Goal: Task Accomplishment & Management: Complete application form

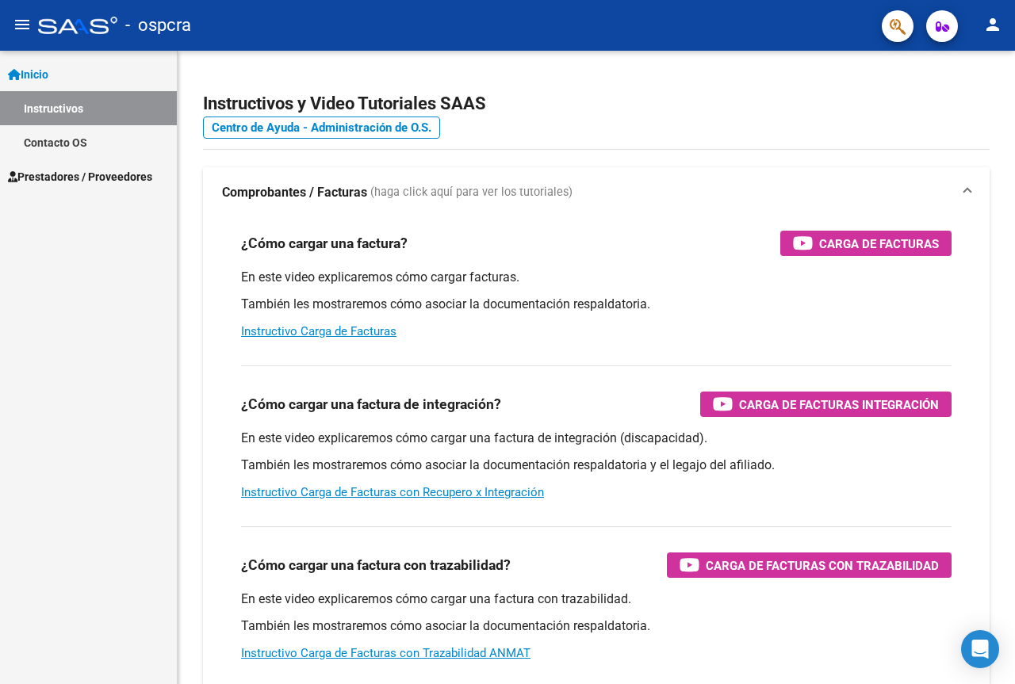
click at [91, 174] on span "Prestadores / Proveedores" at bounding box center [80, 176] width 144 height 17
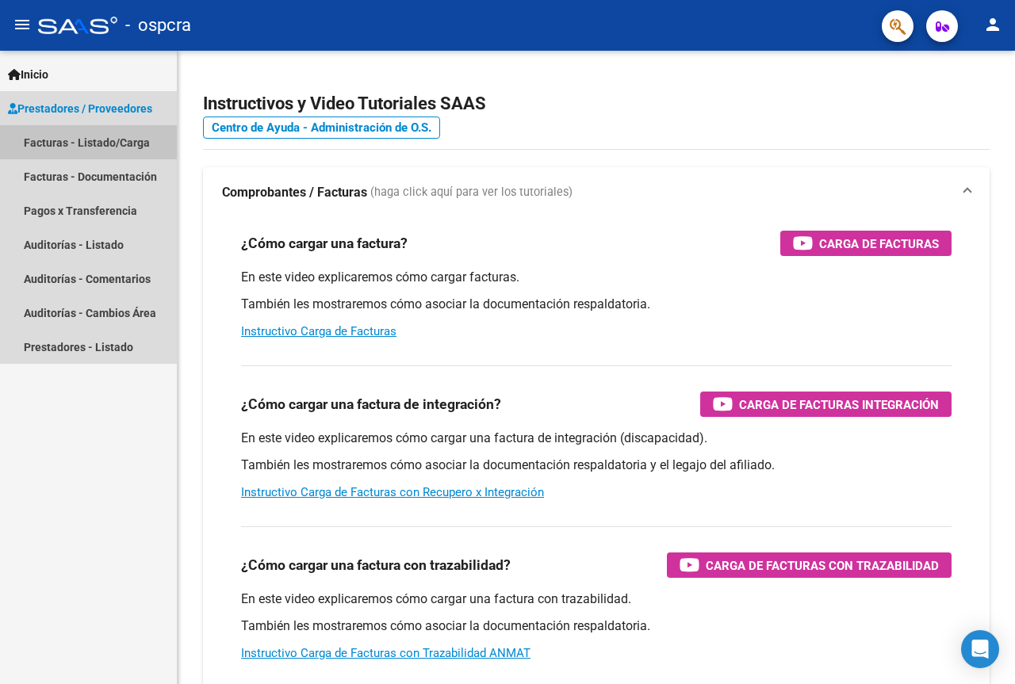
click at [77, 142] on link "Facturas - Listado/Carga" at bounding box center [88, 142] width 177 height 34
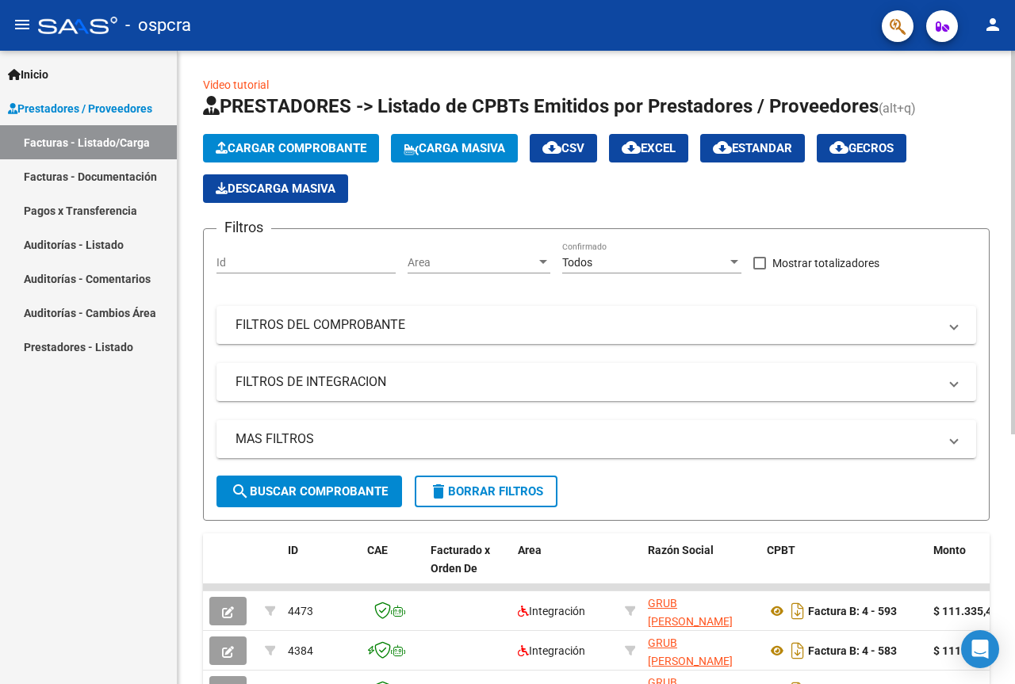
click at [276, 145] on span "Cargar Comprobante" at bounding box center [291, 148] width 151 height 14
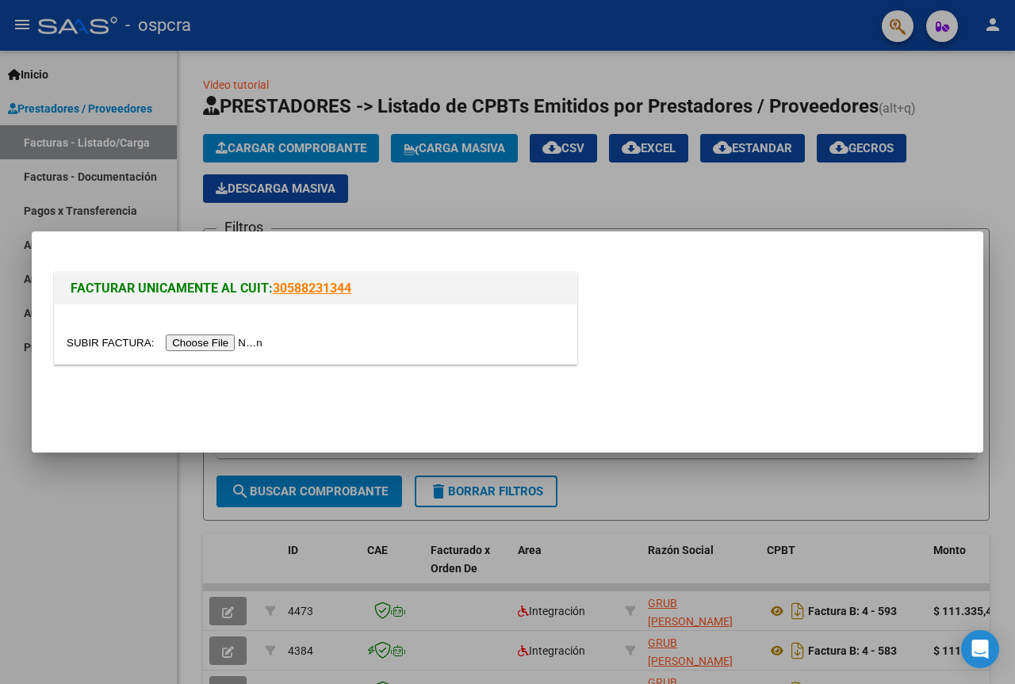
click at [851, 179] on div at bounding box center [507, 342] width 1015 height 684
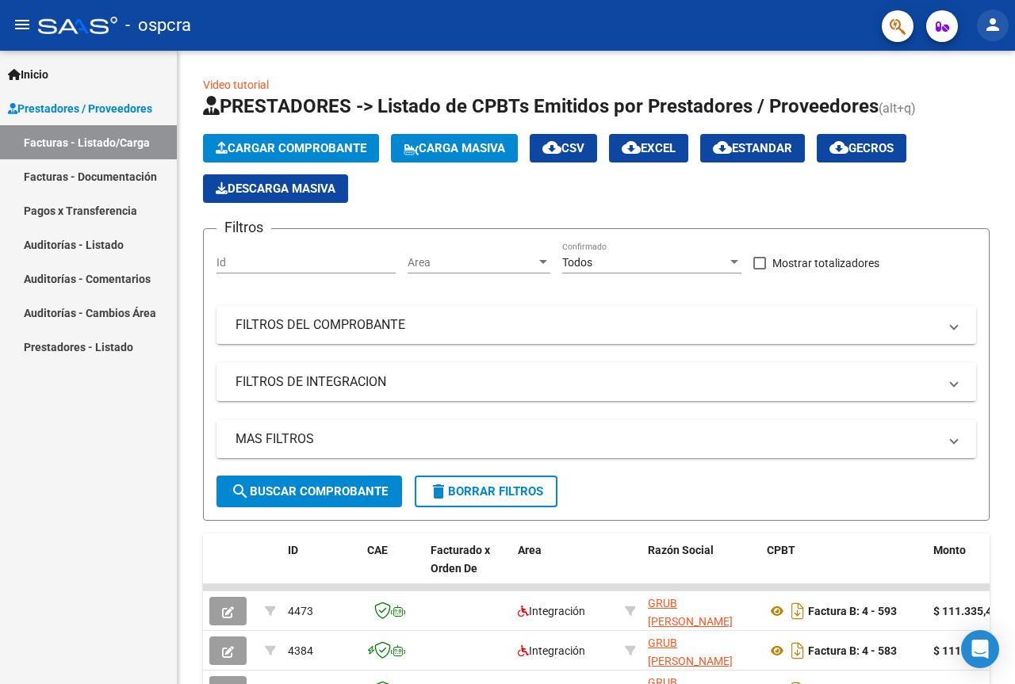
click at [1000, 27] on mat-icon "person" at bounding box center [992, 24] width 19 height 19
click at [976, 71] on button "person Mi Perfil" at bounding box center [960, 67] width 97 height 38
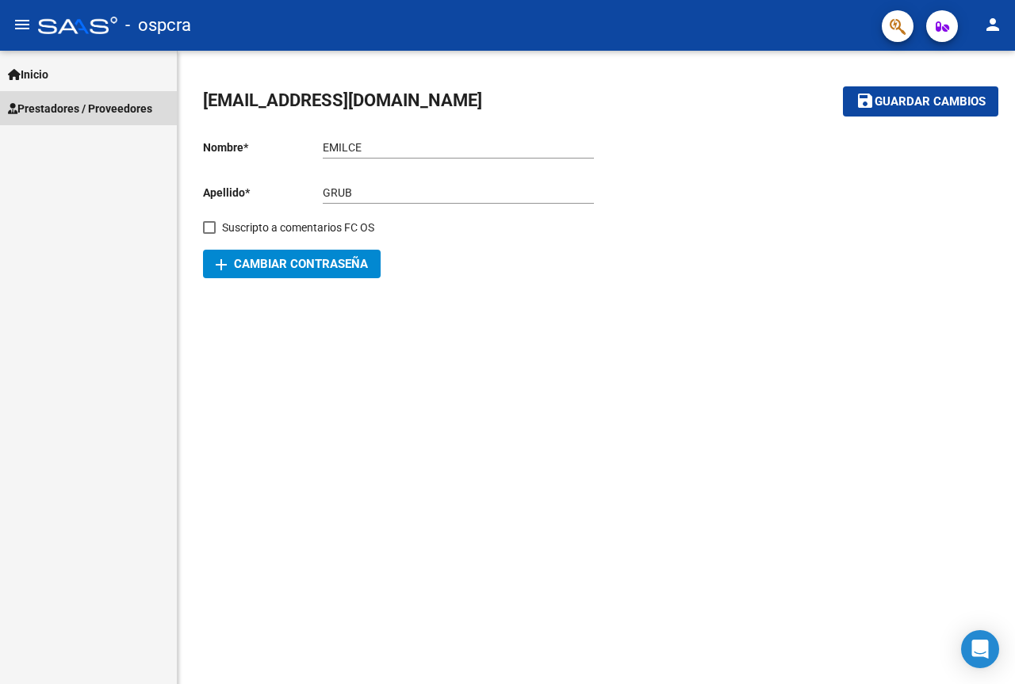
click at [52, 108] on span "Prestadores / Proveedores" at bounding box center [80, 108] width 144 height 17
click at [45, 82] on span "Inicio" at bounding box center [28, 74] width 40 height 17
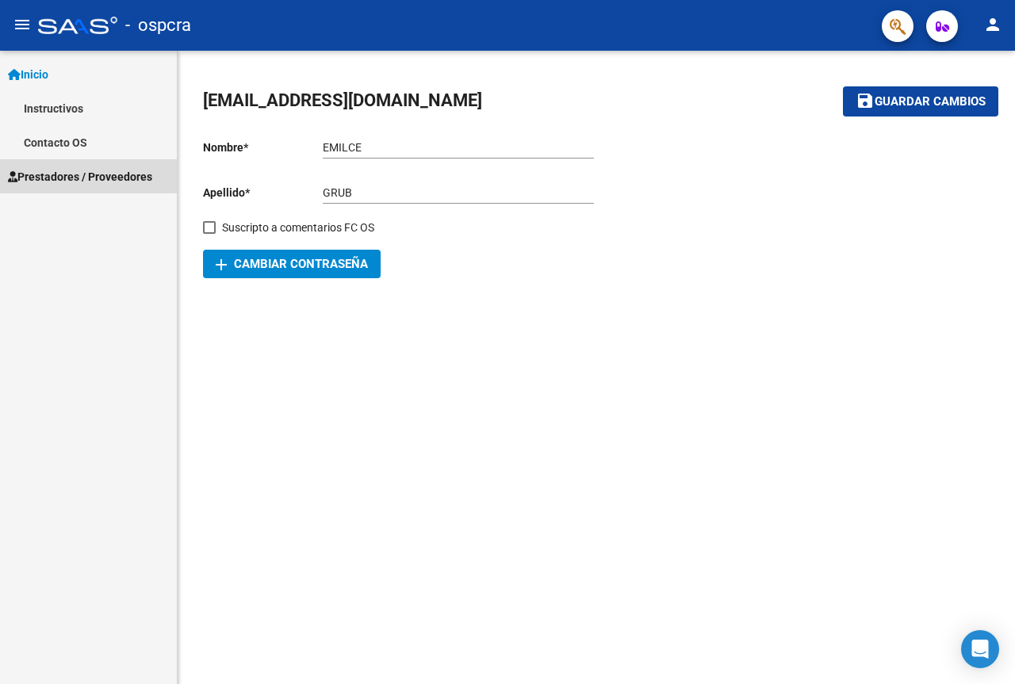
click at [52, 174] on span "Prestadores / Proveedores" at bounding box center [80, 176] width 144 height 17
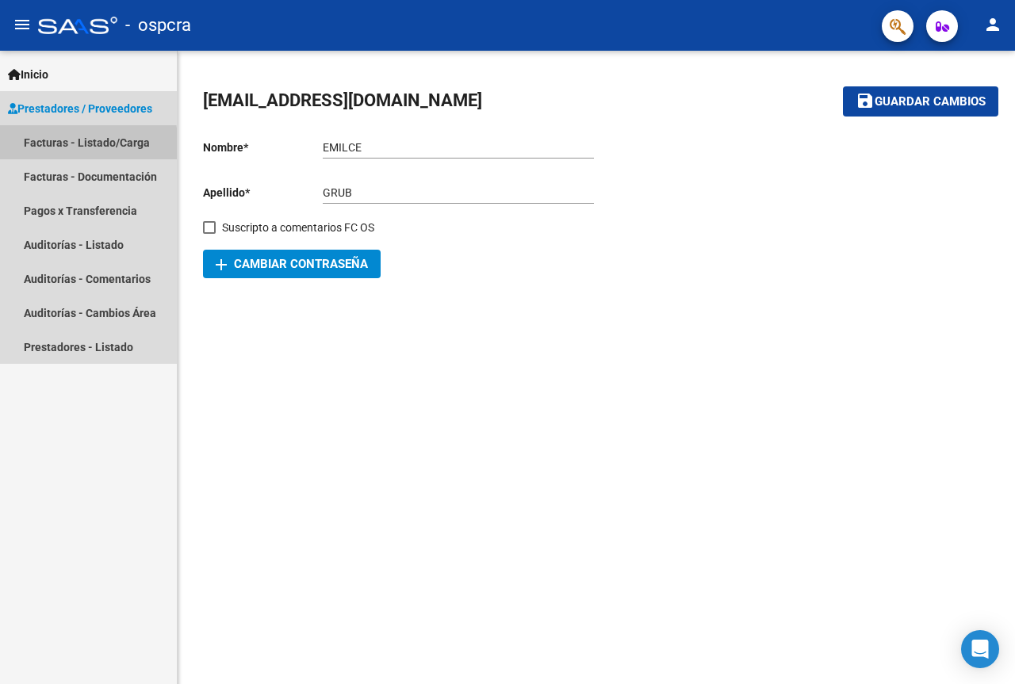
click at [59, 147] on link "Facturas - Listado/Carga" at bounding box center [88, 142] width 177 height 34
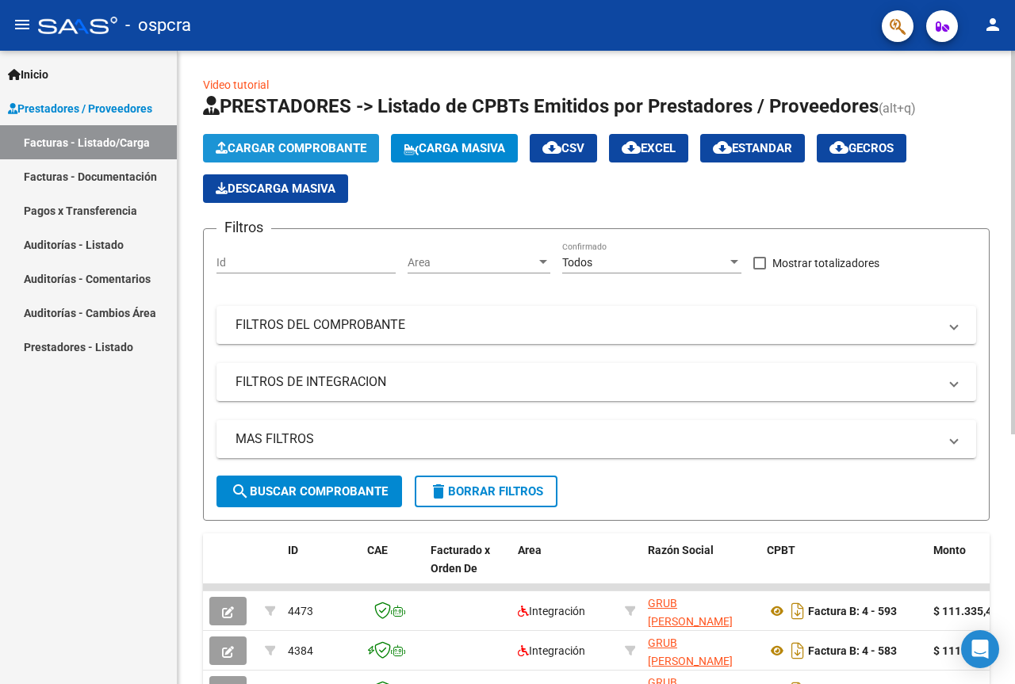
click at [289, 142] on span "Cargar Comprobante" at bounding box center [291, 148] width 151 height 14
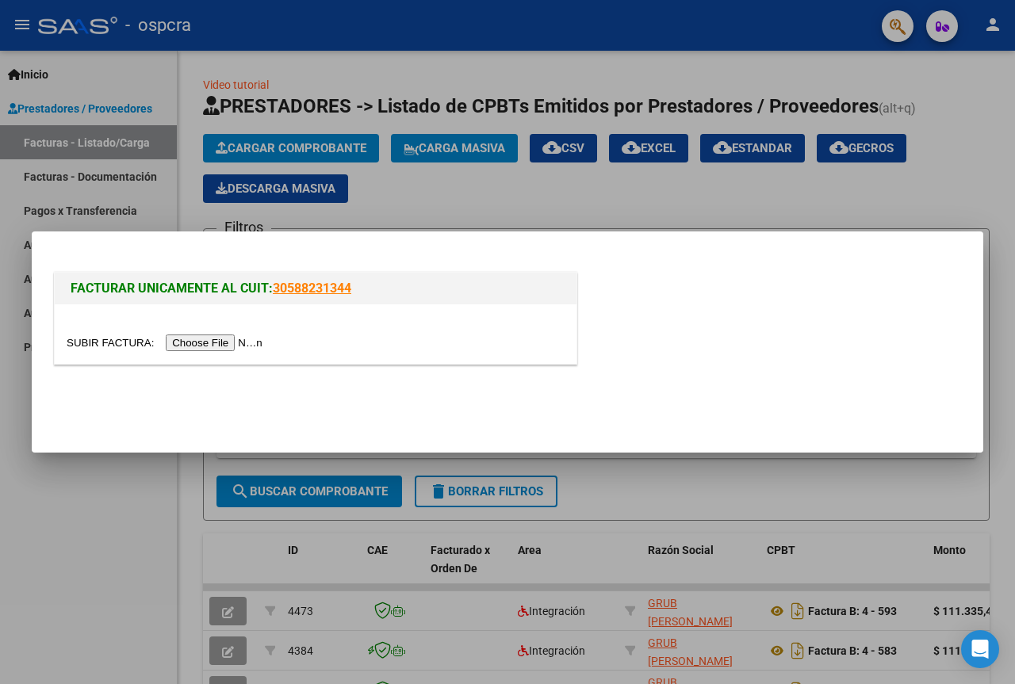
click at [231, 345] on input "file" at bounding box center [167, 343] width 201 height 17
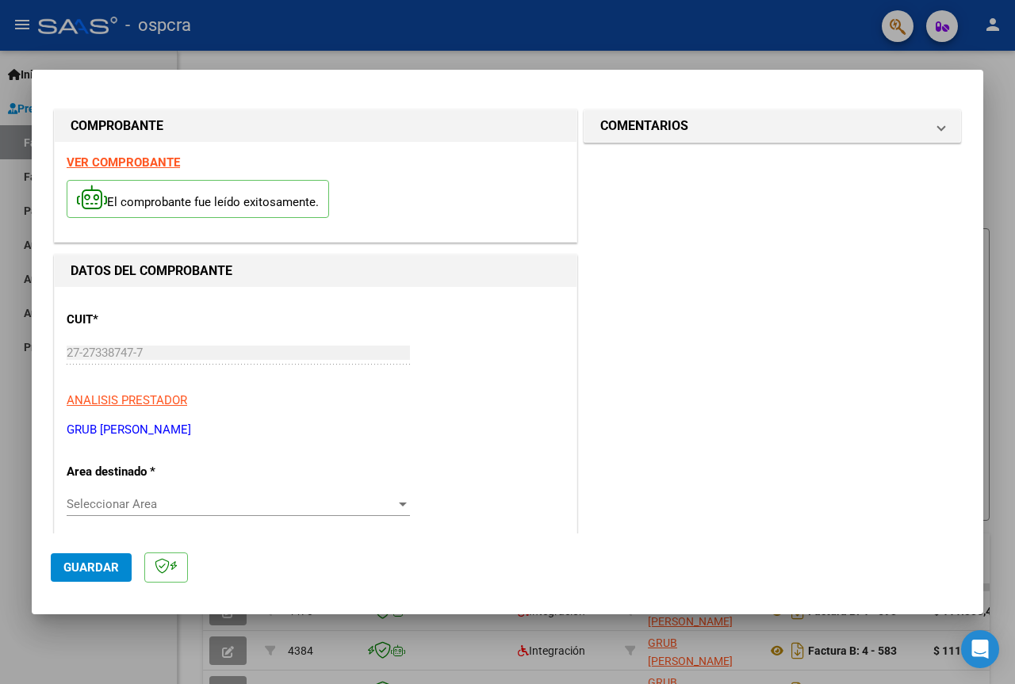
scroll to position [159, 0]
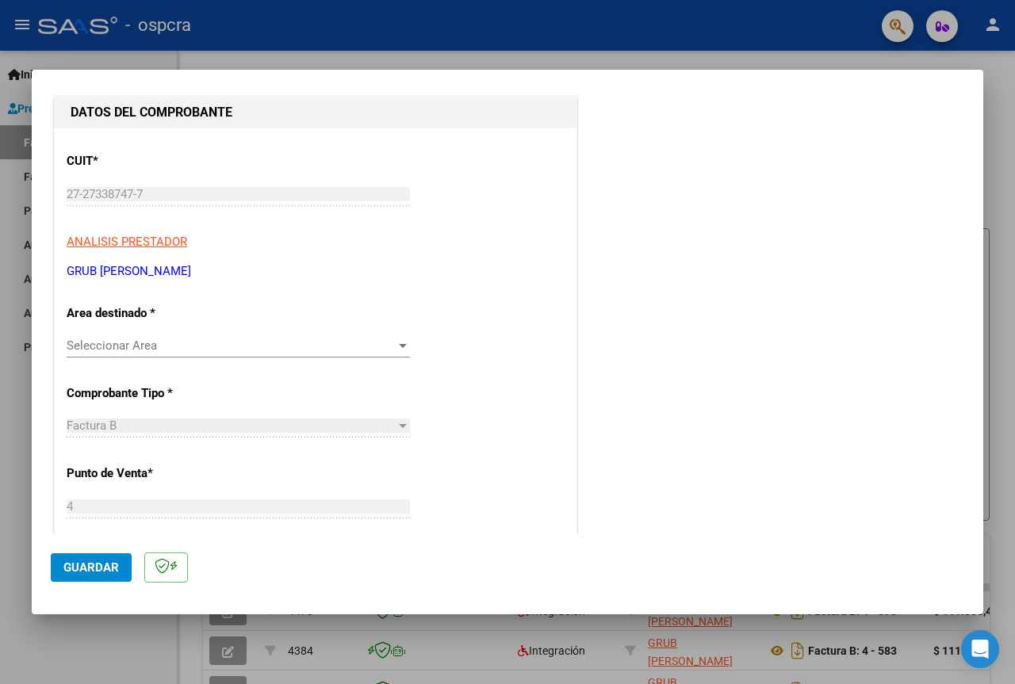
click at [399, 345] on div at bounding box center [403, 346] width 8 height 4
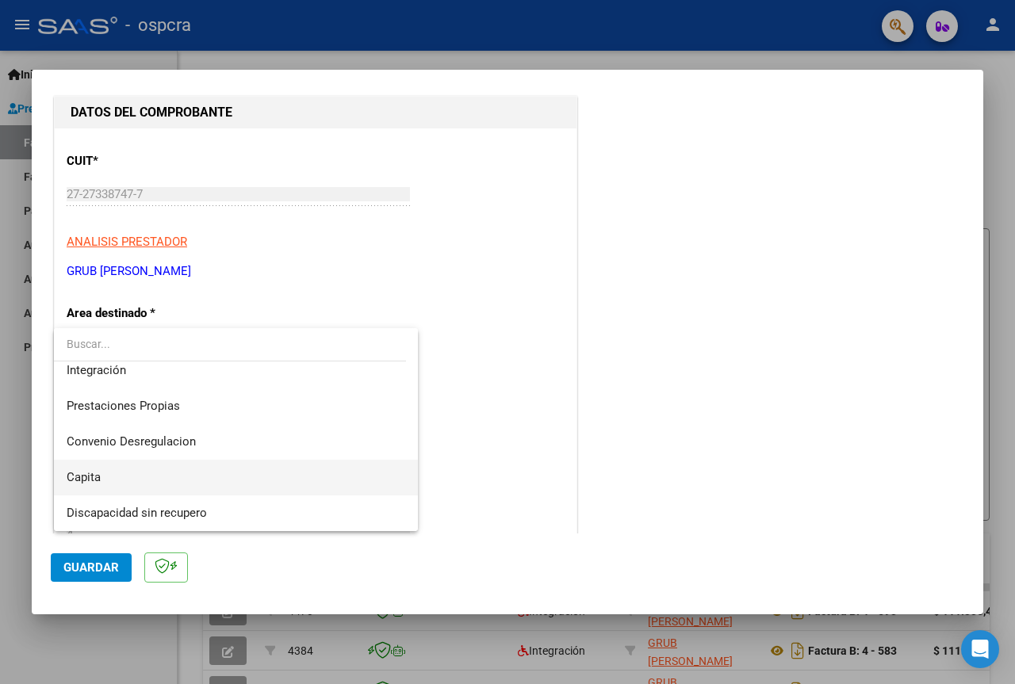
scroll to position [39, 0]
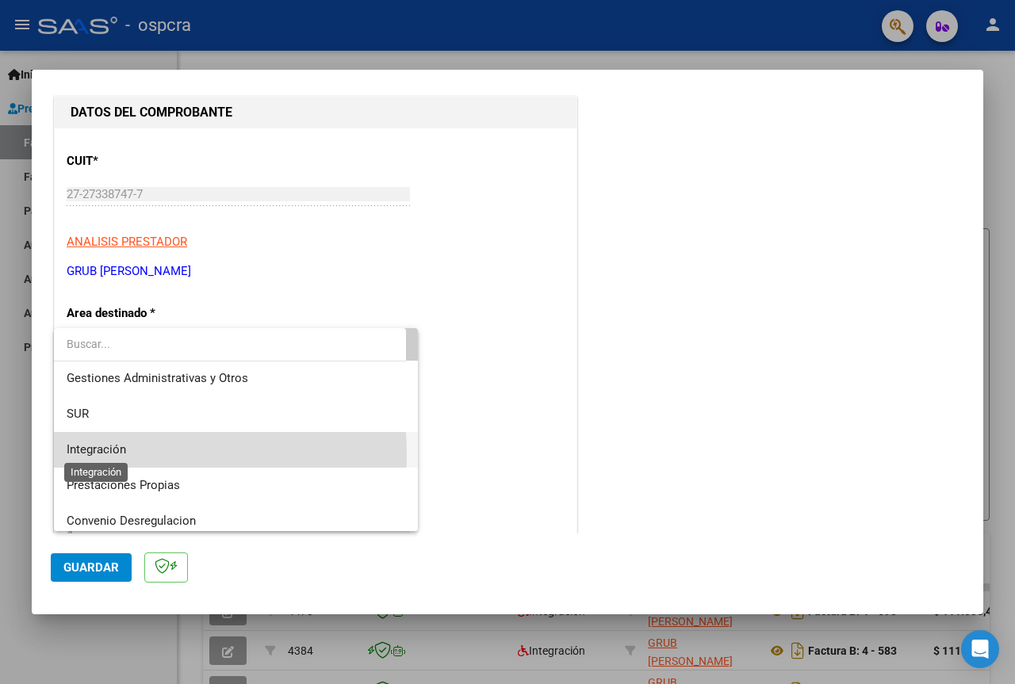
click at [90, 455] on span "Integración" at bounding box center [96, 449] width 59 height 14
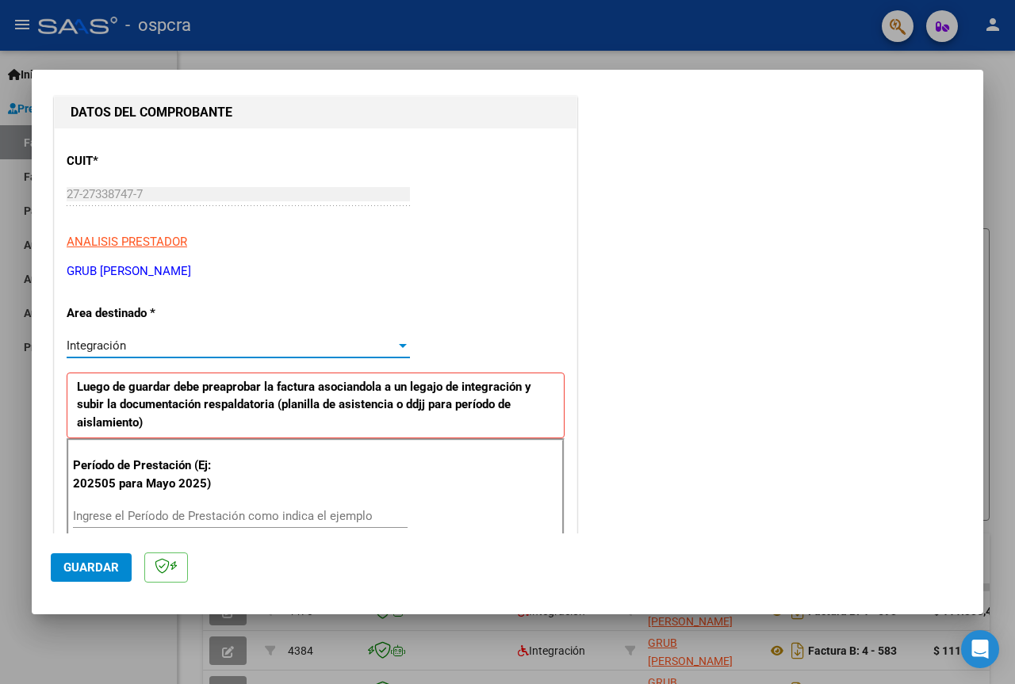
scroll to position [238, 0]
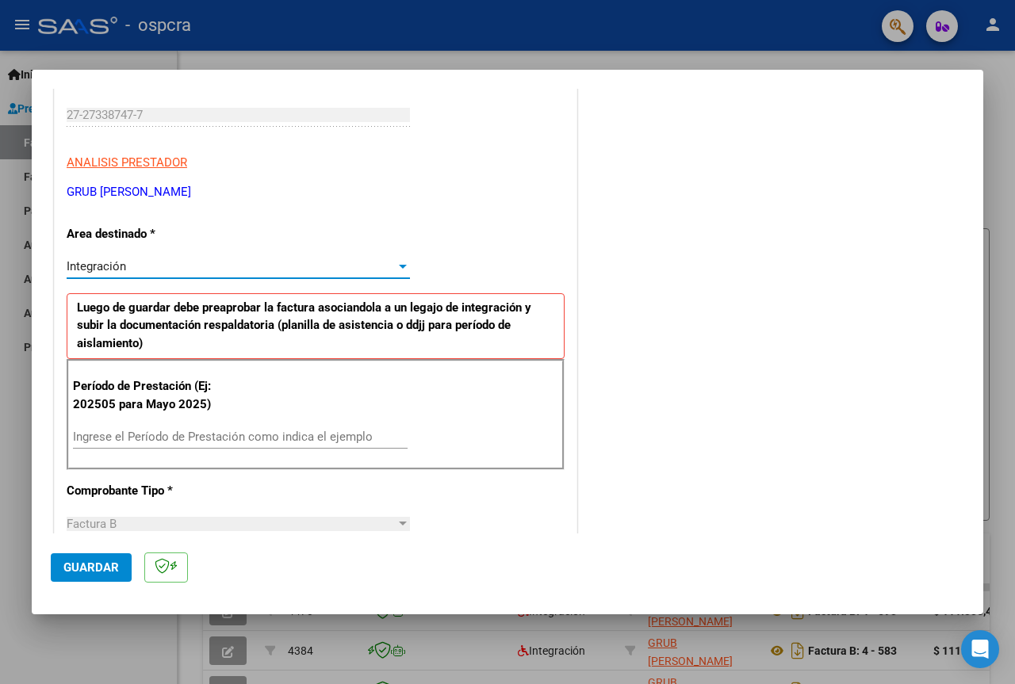
click at [156, 442] on input "Ingrese el Período de Prestación como indica el ejemplo" at bounding box center [240, 437] width 335 height 14
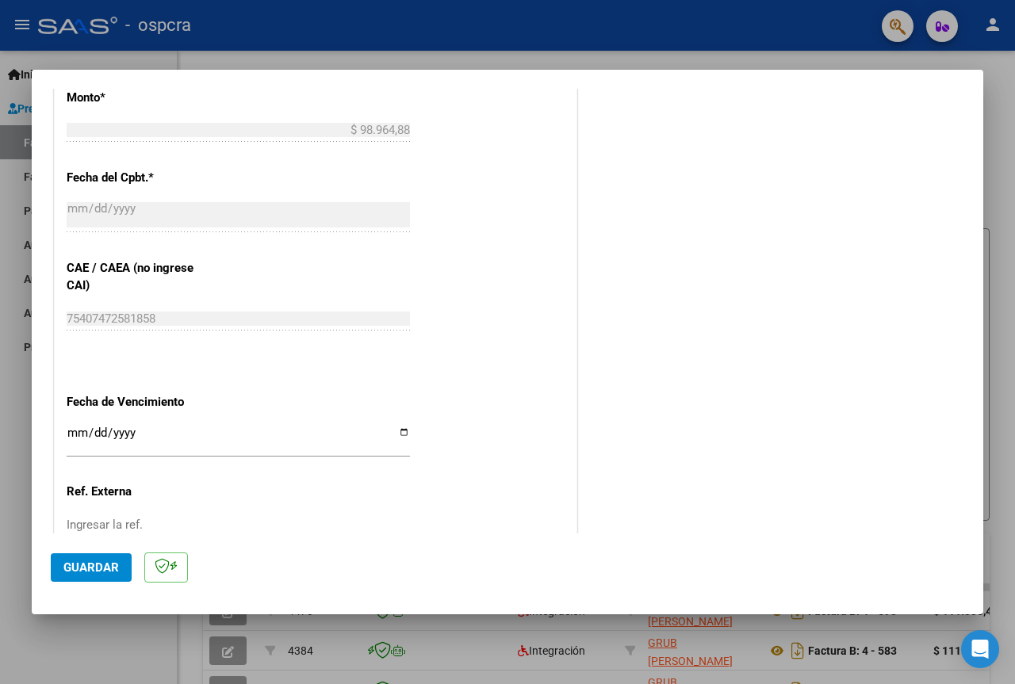
scroll to position [986, 0]
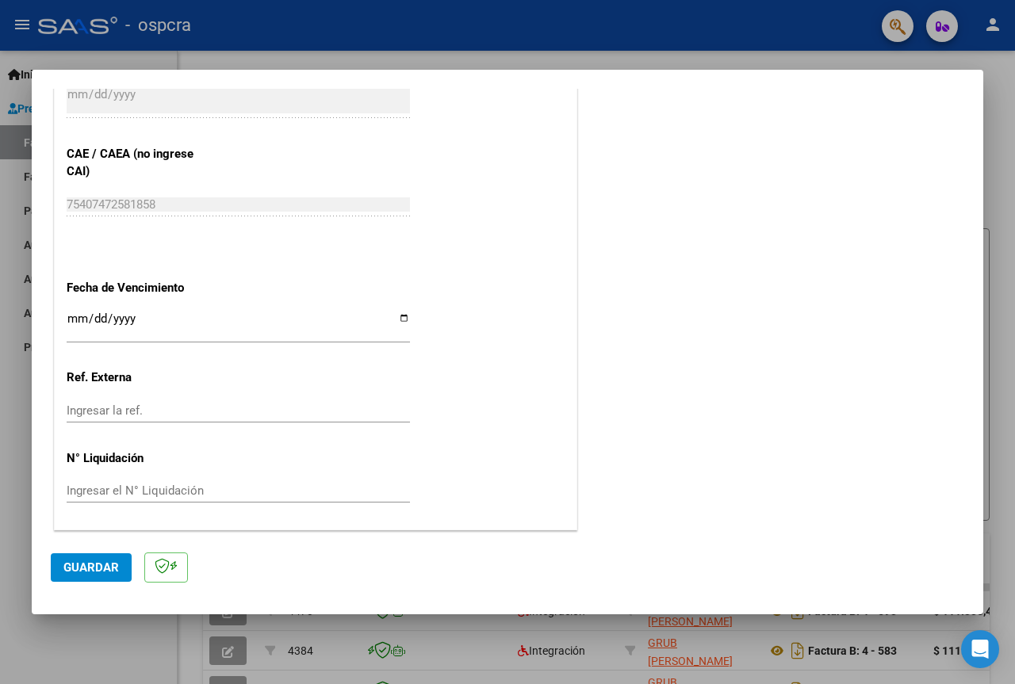
type input "202509"
click at [404, 319] on input "Ingresar la fecha" at bounding box center [238, 324] width 343 height 25
click at [404, 318] on input "Ingresar la fecha" at bounding box center [238, 324] width 343 height 25
click at [398, 316] on input "2025-10-30" at bounding box center [238, 324] width 343 height 25
type input "2025-10-13"
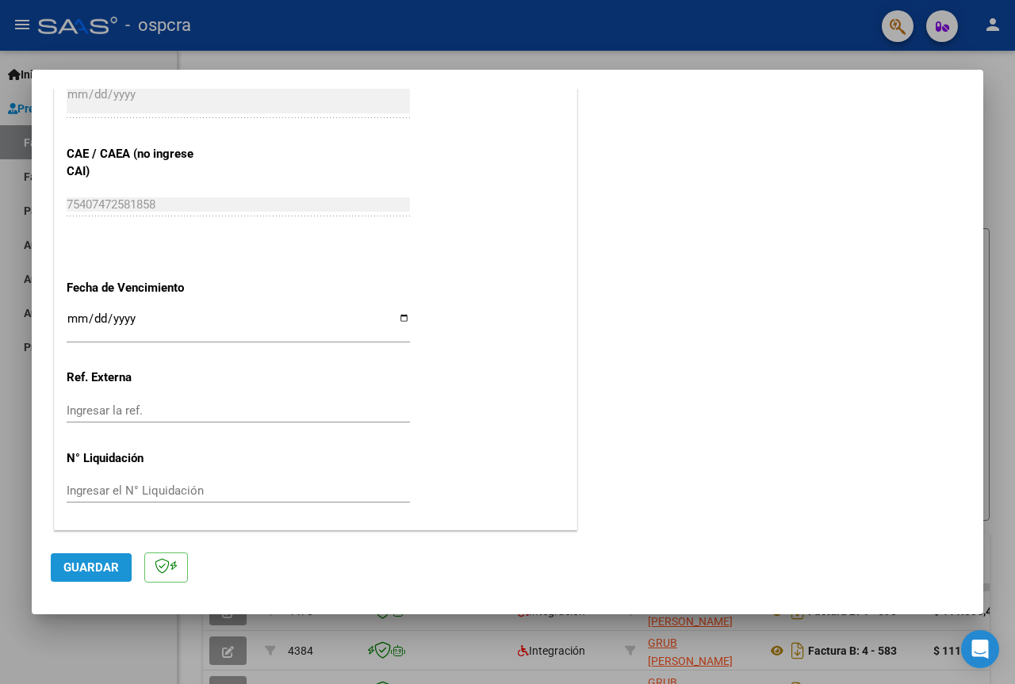
click at [71, 567] on span "Guardar" at bounding box center [90, 568] width 55 height 14
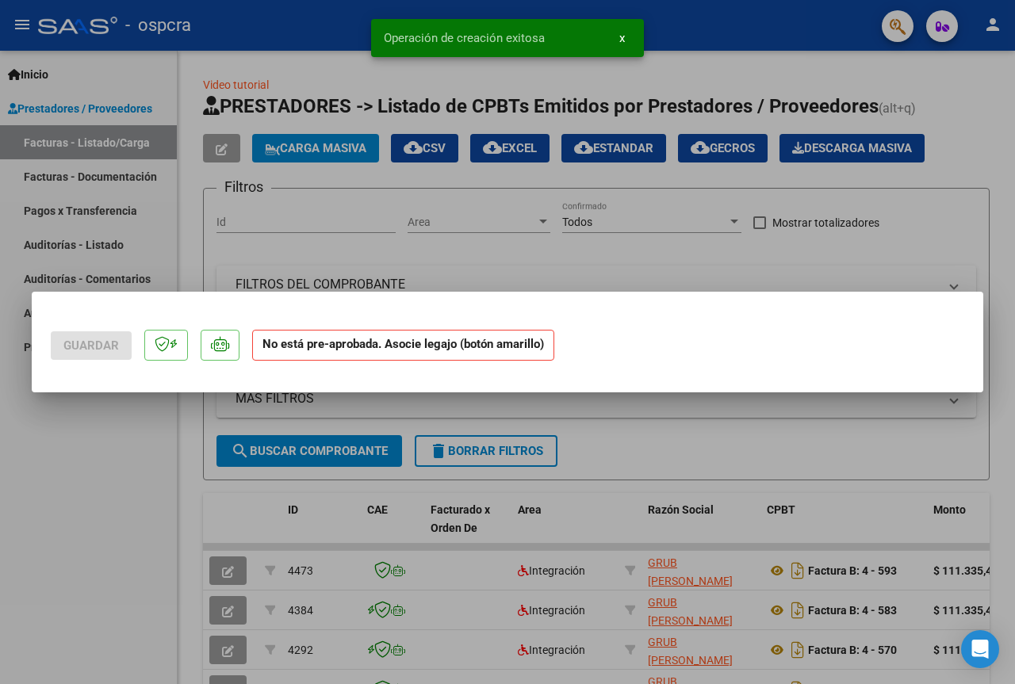
scroll to position [0, 0]
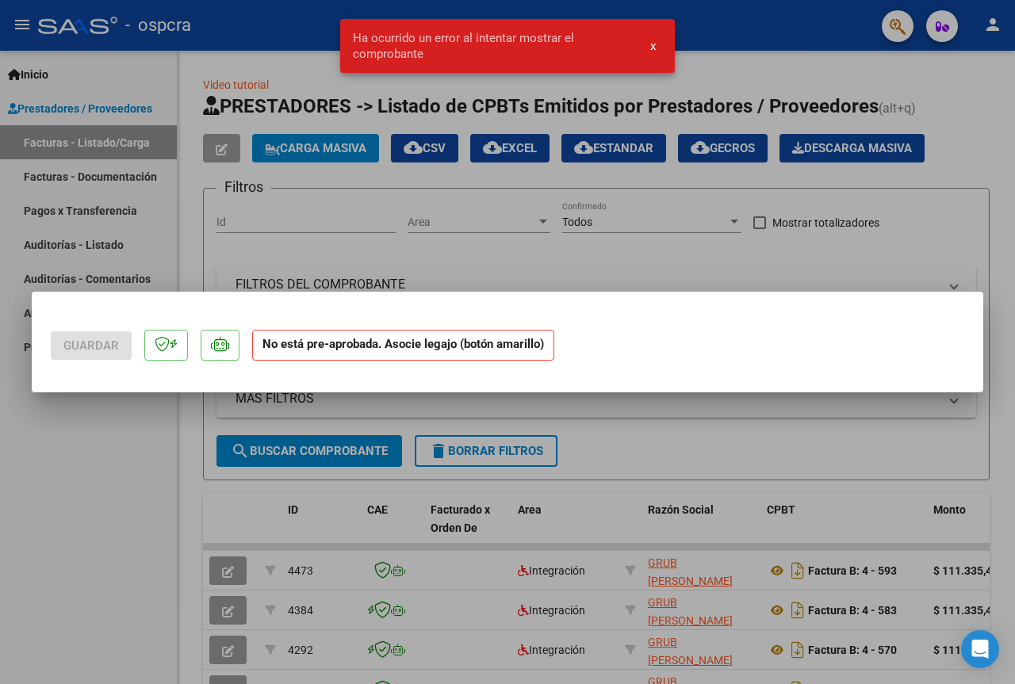
click at [650, 36] on button "x" at bounding box center [652, 46] width 31 height 29
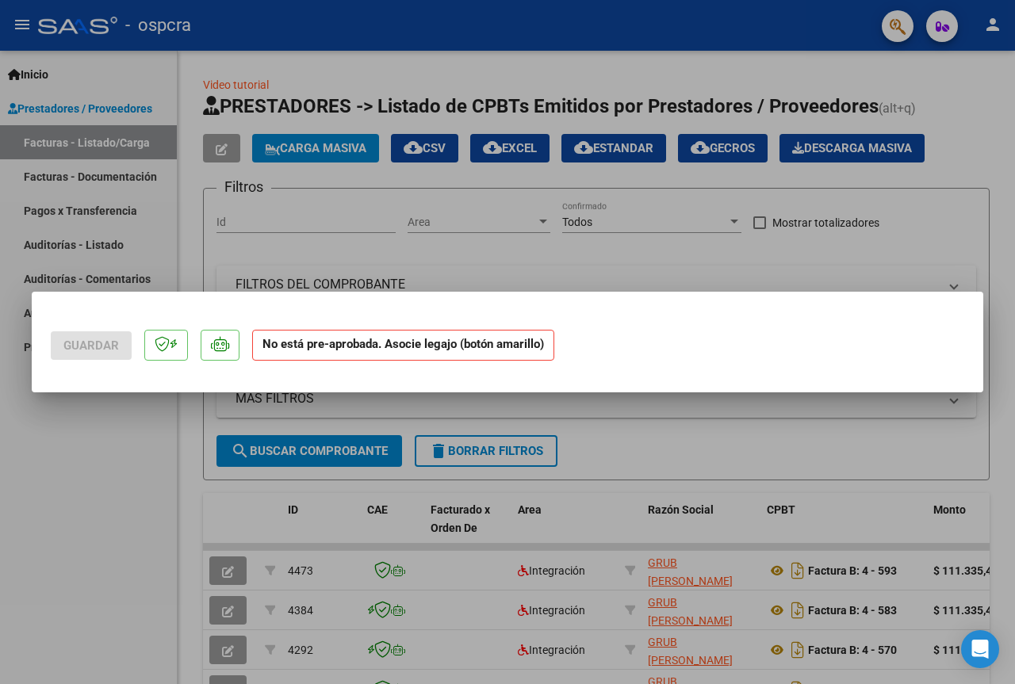
click at [492, 341] on strong "No está pre-aprobada. Asocie legajo (botón amarillo)" at bounding box center [403, 345] width 302 height 31
click at [646, 277] on div at bounding box center [507, 342] width 1015 height 684
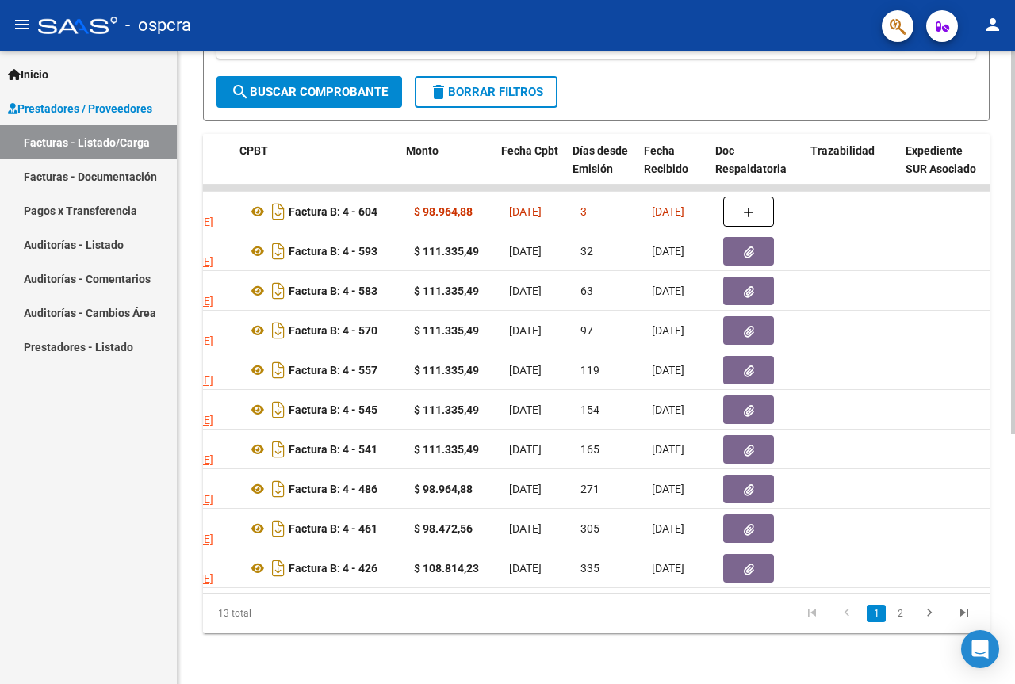
scroll to position [0, 829]
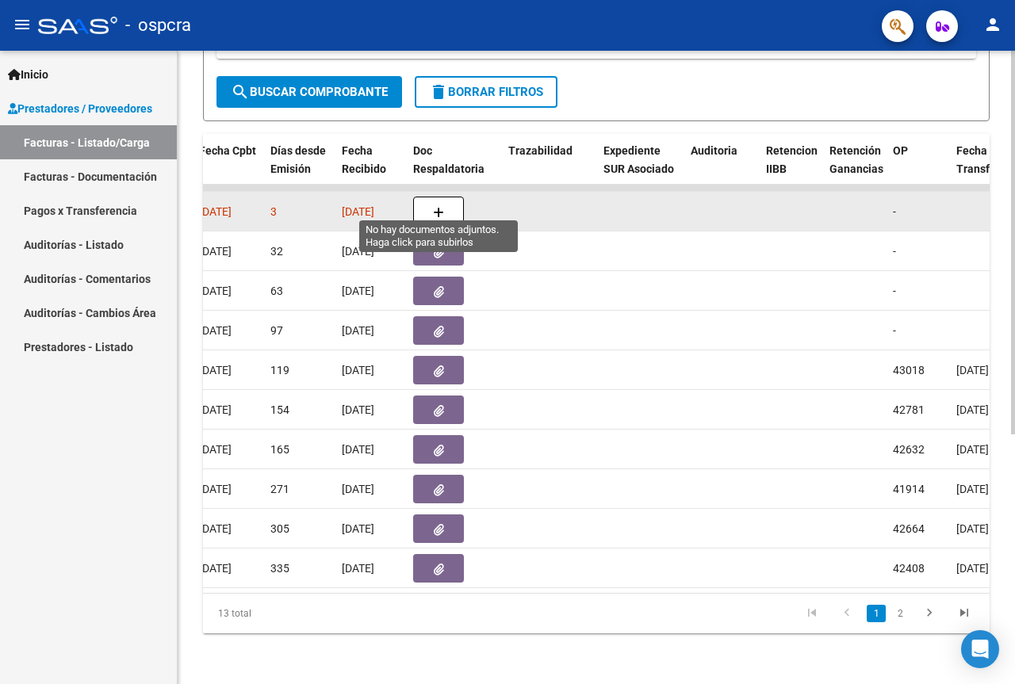
click at [434, 207] on icon "button" at bounding box center [438, 213] width 11 height 12
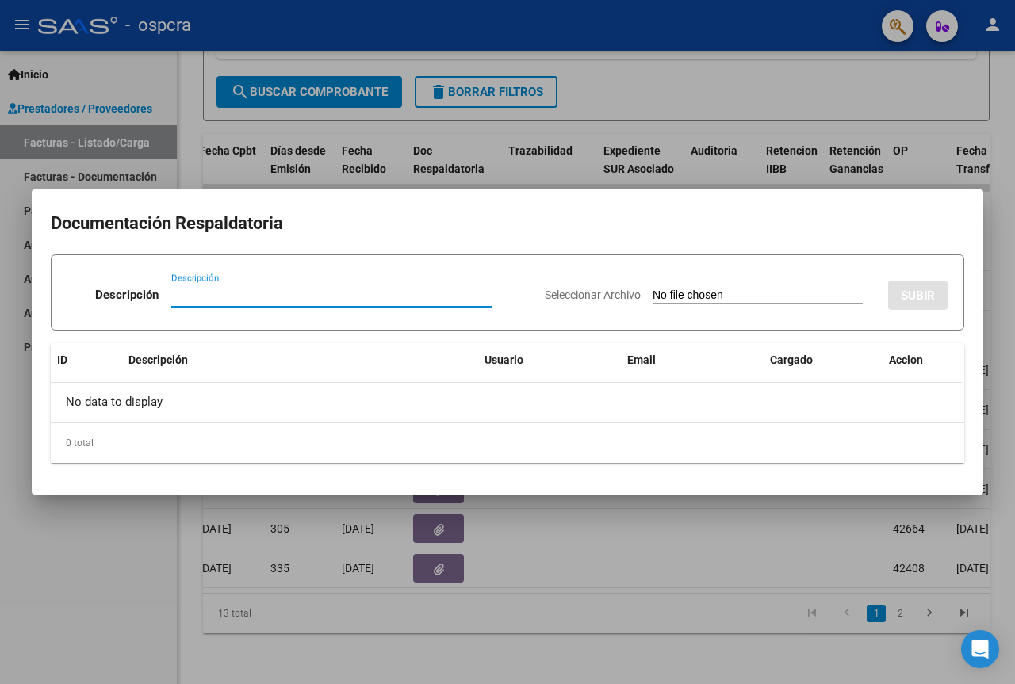
click at [192, 291] on input "Descripción" at bounding box center [331, 295] width 320 height 14
type input "planilla ps"
click at [589, 297] on span "Seleccionar Archivo" at bounding box center [593, 295] width 96 height 13
click at [653, 297] on input "Seleccionar Archivo" at bounding box center [758, 296] width 210 height 15
type input "C:\fakepath\ASISTENCIA PSICOLOGIA---.pdf"
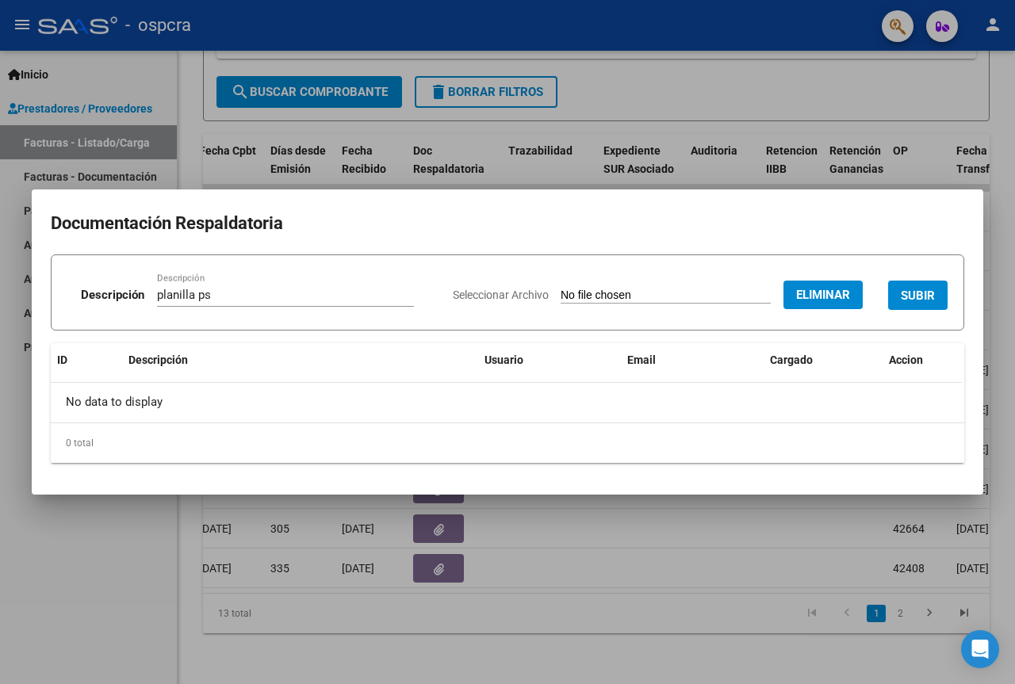
click at [914, 296] on span "SUBIR" at bounding box center [918, 296] width 34 height 14
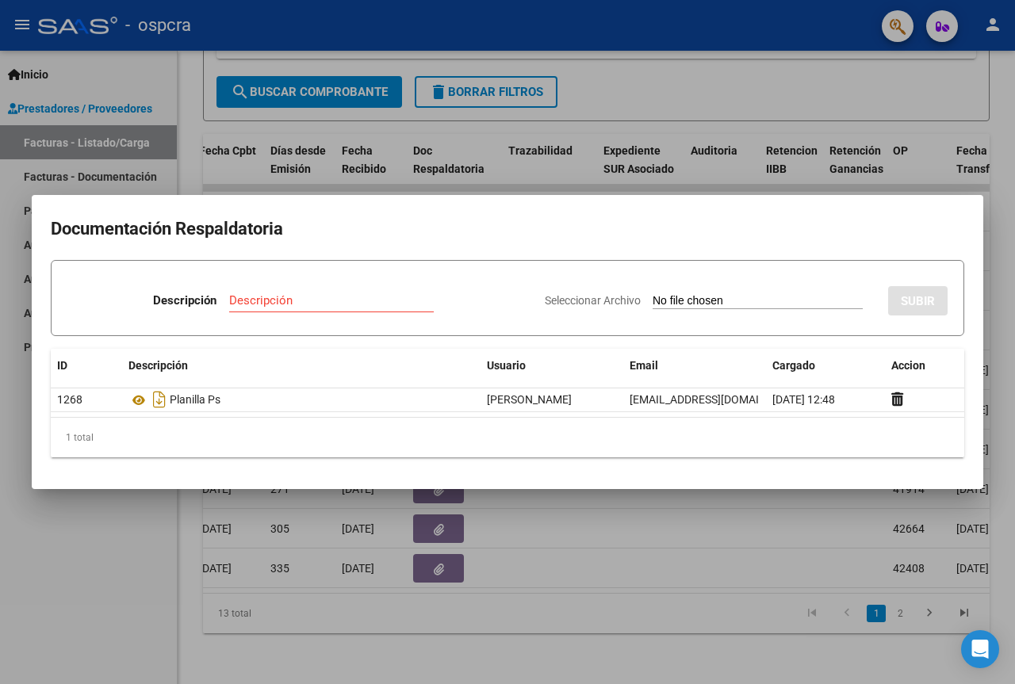
click at [898, 172] on div at bounding box center [507, 342] width 1015 height 684
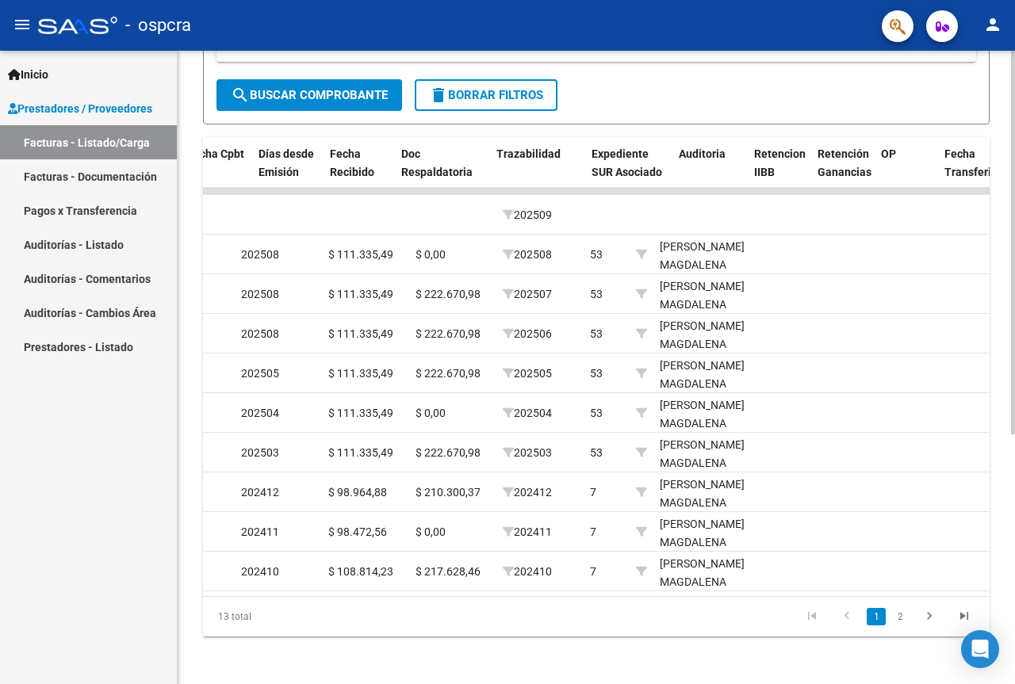
scroll to position [0, 0]
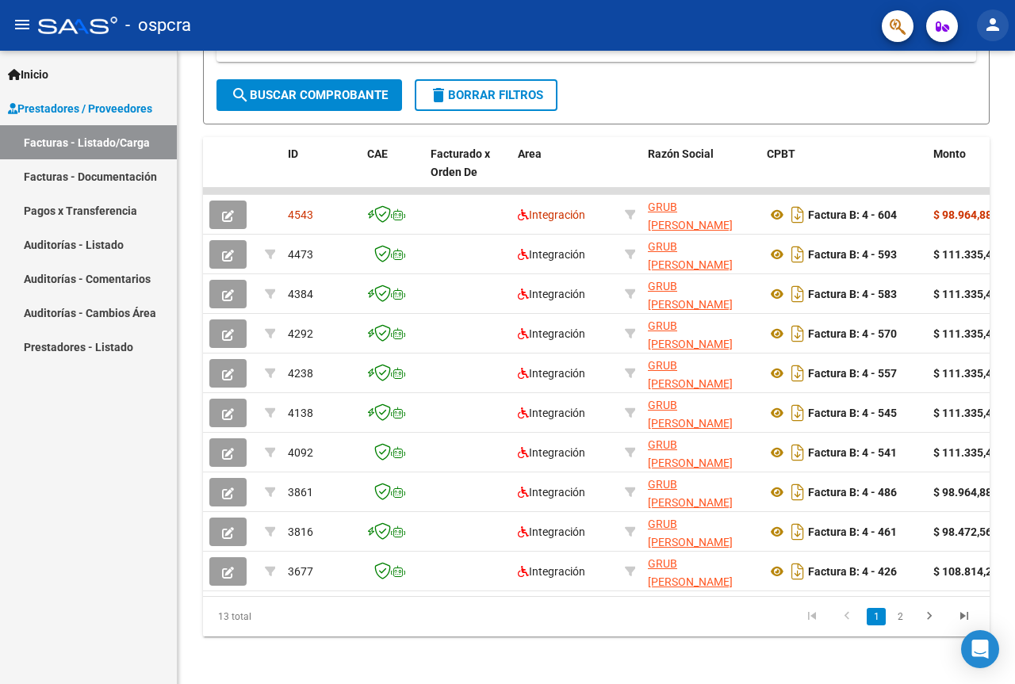
click at [989, 26] on mat-icon "person" at bounding box center [992, 24] width 19 height 19
click at [981, 107] on button "exit_to_app Salir" at bounding box center [960, 105] width 97 height 38
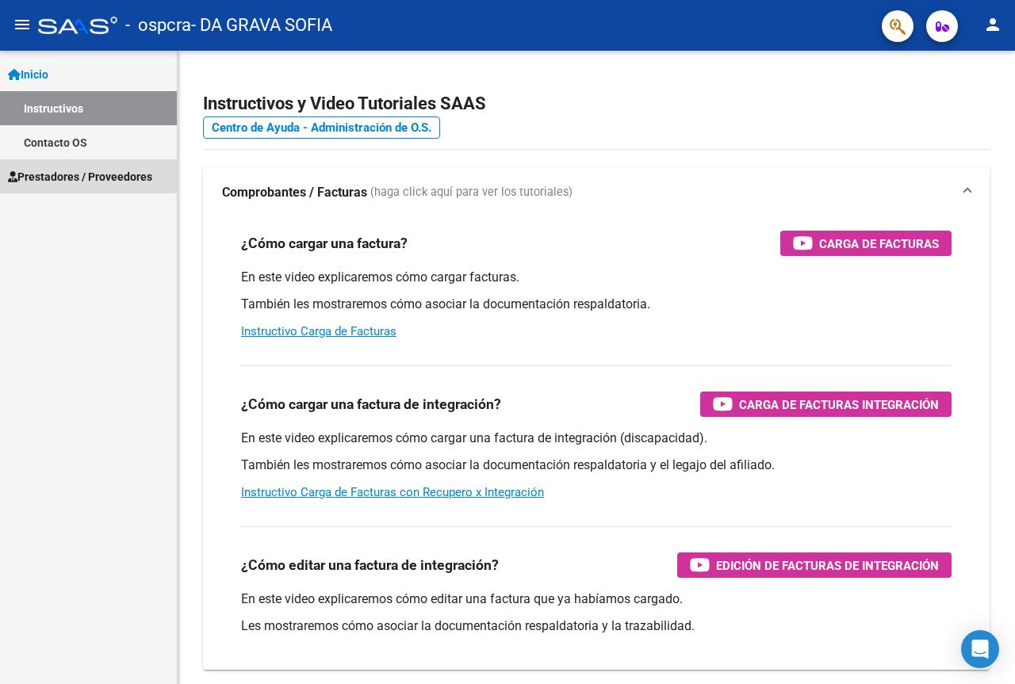
click at [80, 178] on span "Prestadores / Proveedores" at bounding box center [80, 176] width 144 height 17
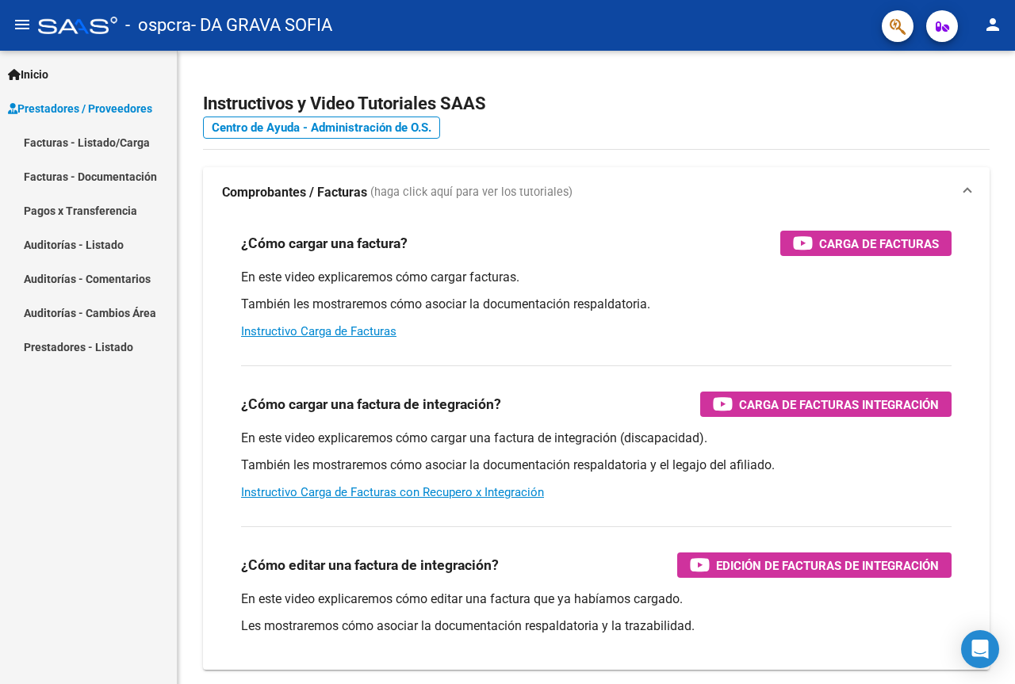
click at [76, 138] on link "Facturas - Listado/Carga" at bounding box center [88, 142] width 177 height 34
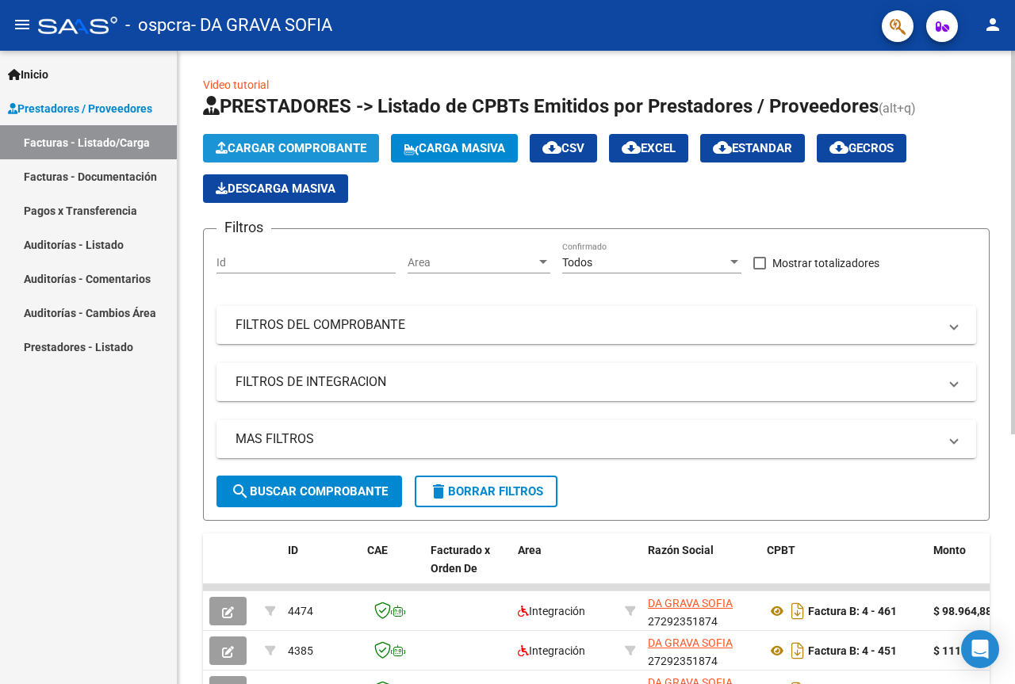
click at [317, 143] on span "Cargar Comprobante" at bounding box center [291, 148] width 151 height 14
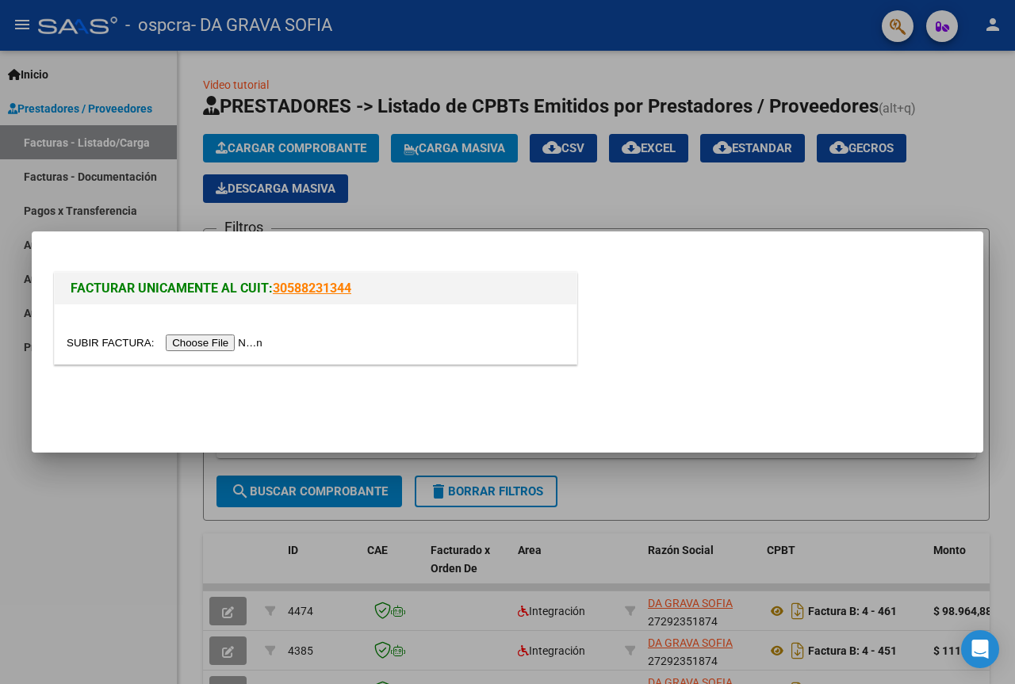
click at [255, 339] on input "file" at bounding box center [167, 343] width 201 height 17
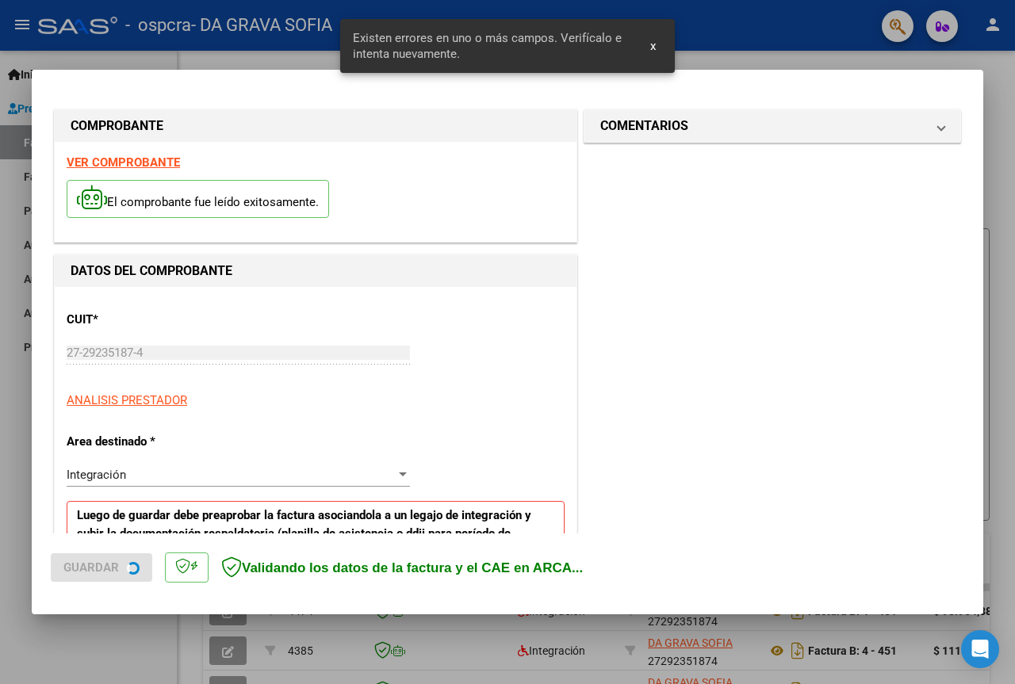
scroll to position [318, 0]
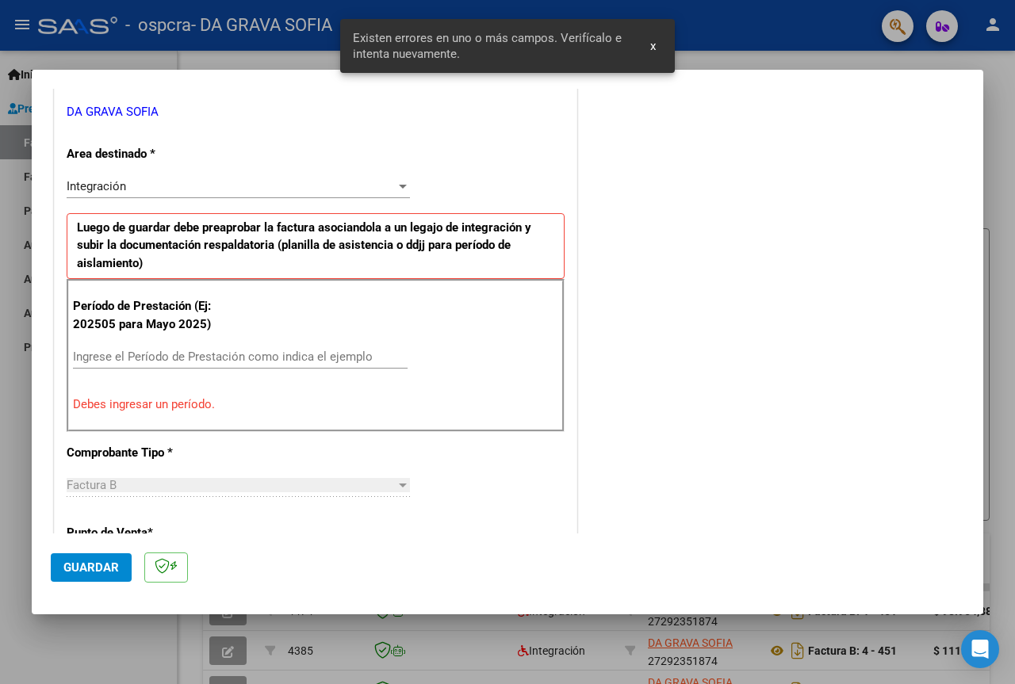
click at [159, 353] on input "Ingrese el Período de Prestación como indica el ejemplo" at bounding box center [240, 357] width 335 height 14
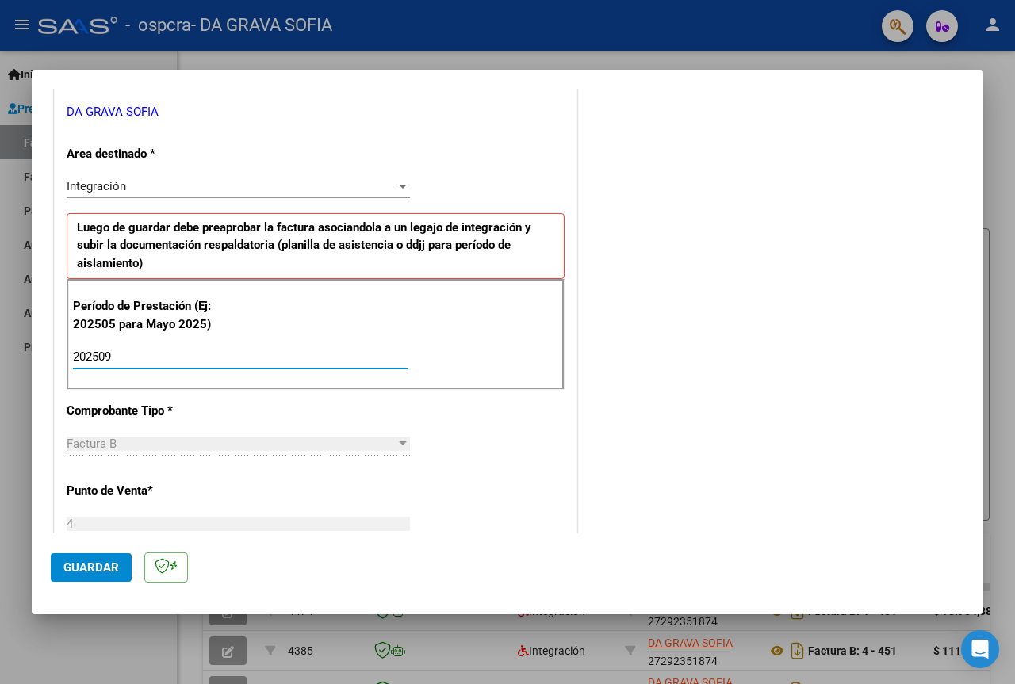
type input "202509"
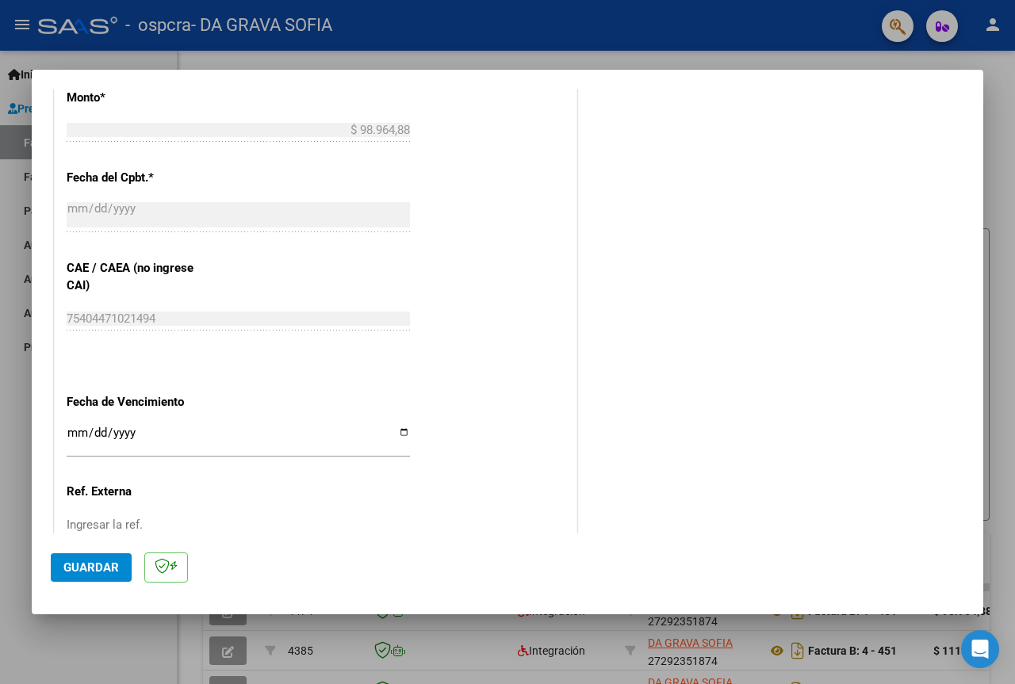
scroll to position [986, 0]
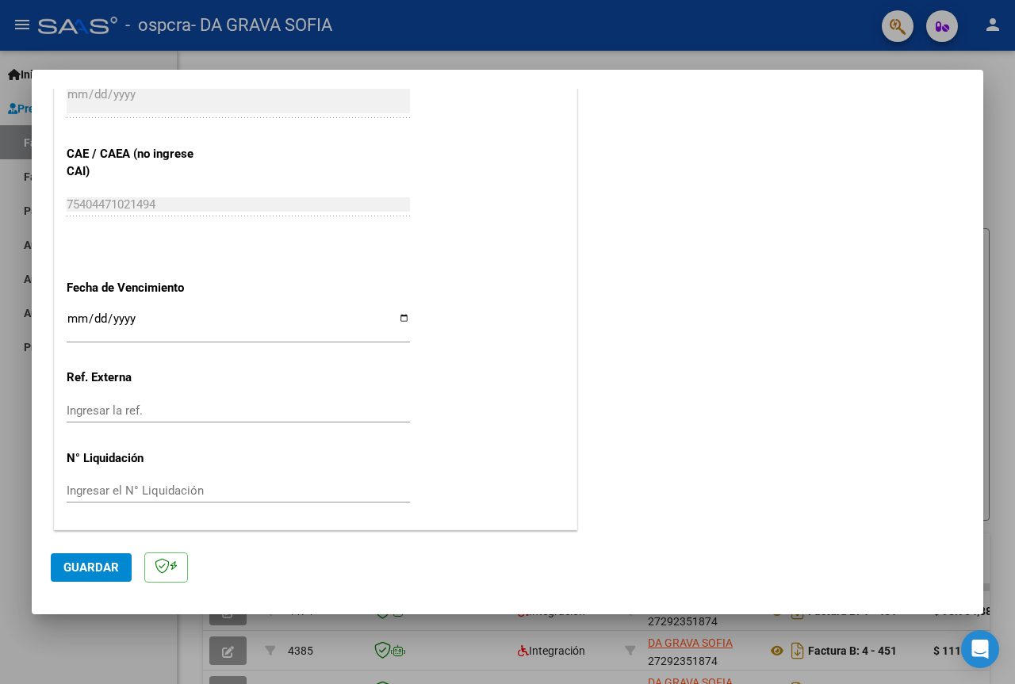
click at [393, 315] on input "Ingresar la fecha" at bounding box center [238, 324] width 343 height 25
type input "2025-10-13"
click at [101, 572] on span "Guardar" at bounding box center [90, 568] width 55 height 14
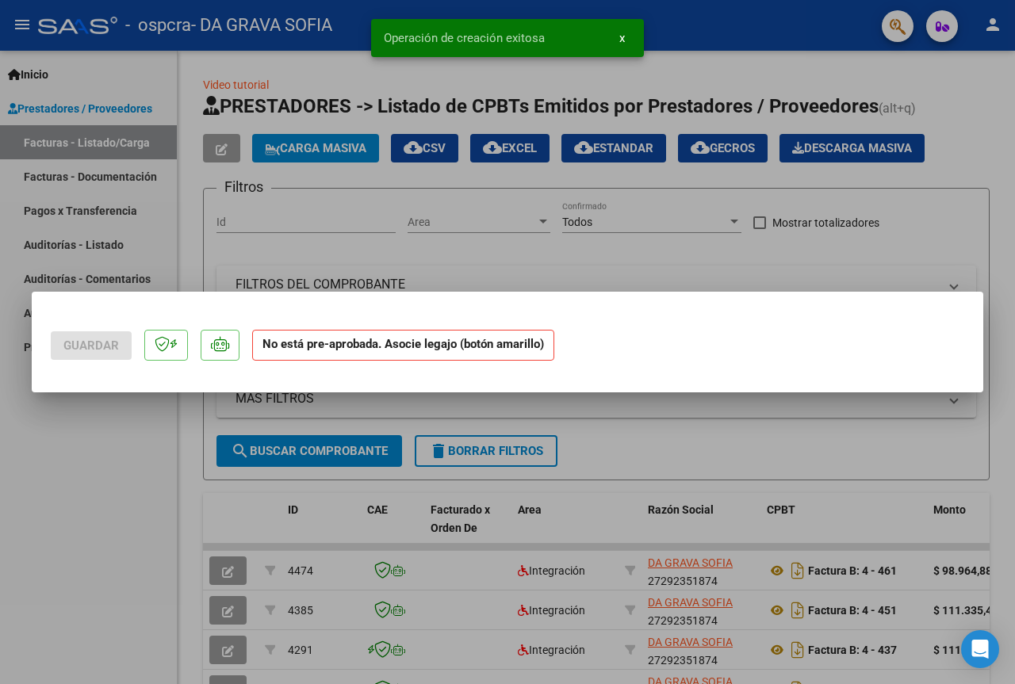
scroll to position [0, 0]
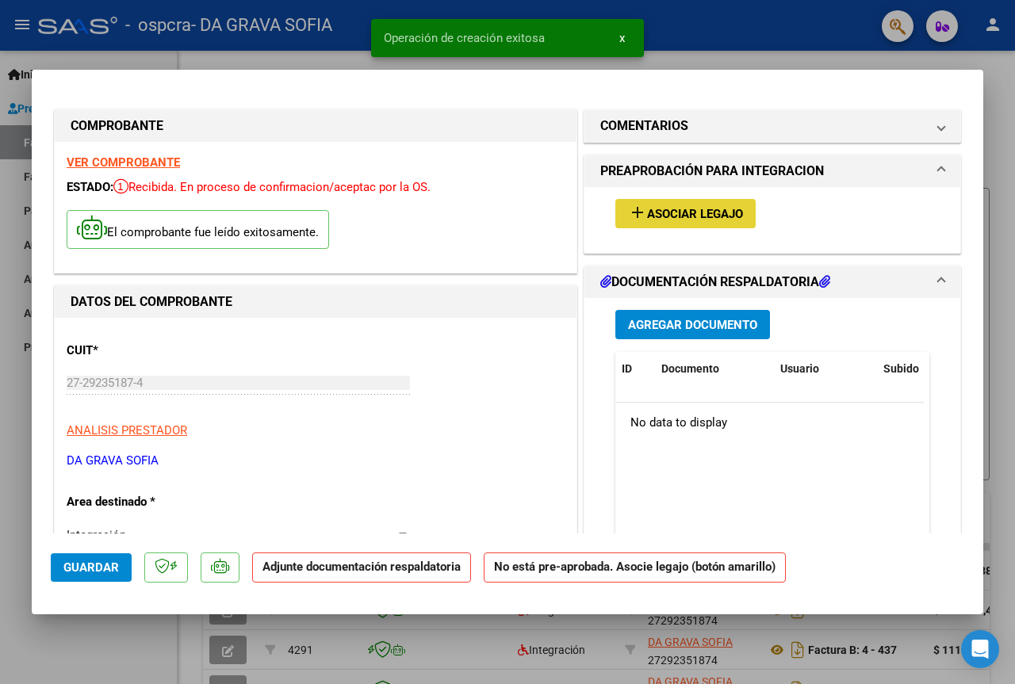
click at [712, 213] on span "Asociar Legajo" at bounding box center [695, 214] width 96 height 14
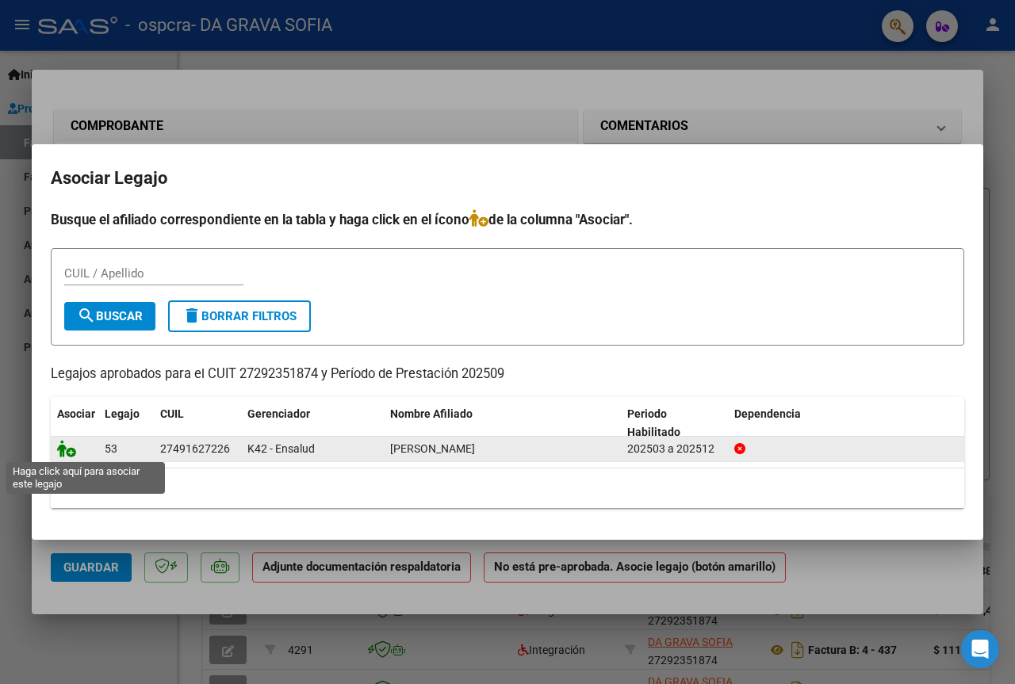
click at [65, 450] on icon at bounding box center [66, 448] width 19 height 17
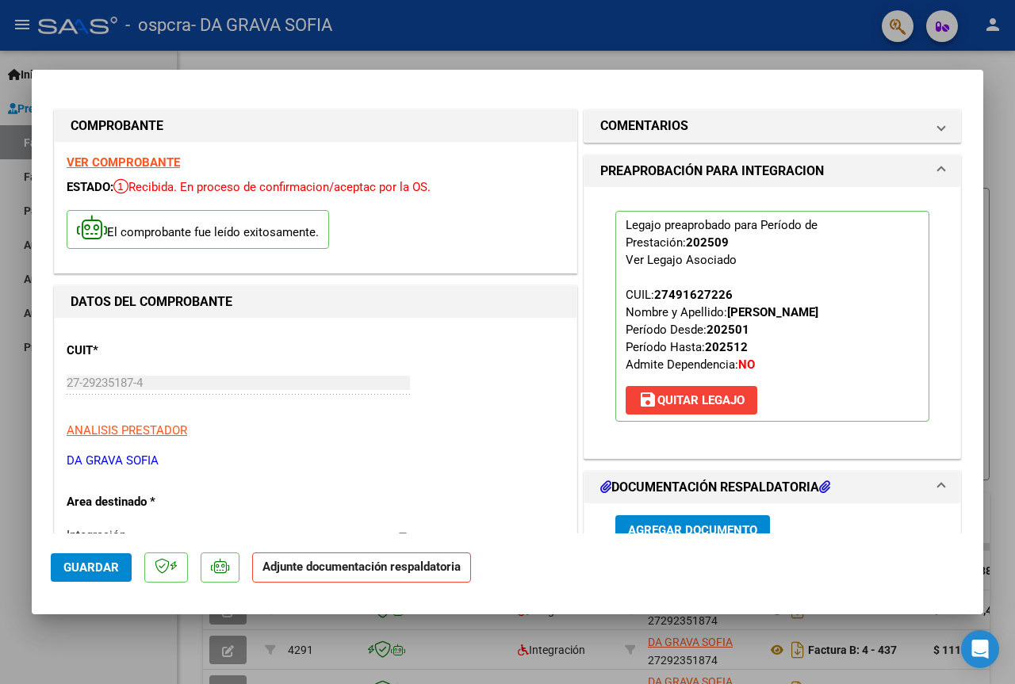
scroll to position [159, 0]
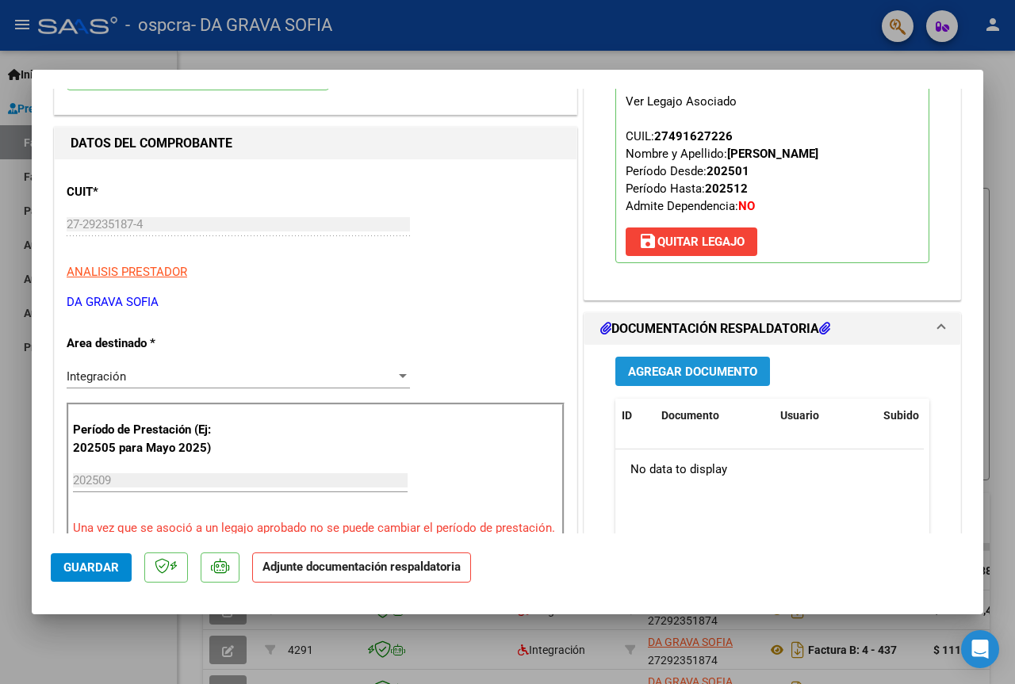
click at [715, 376] on span "Agregar Documento" at bounding box center [692, 372] width 129 height 14
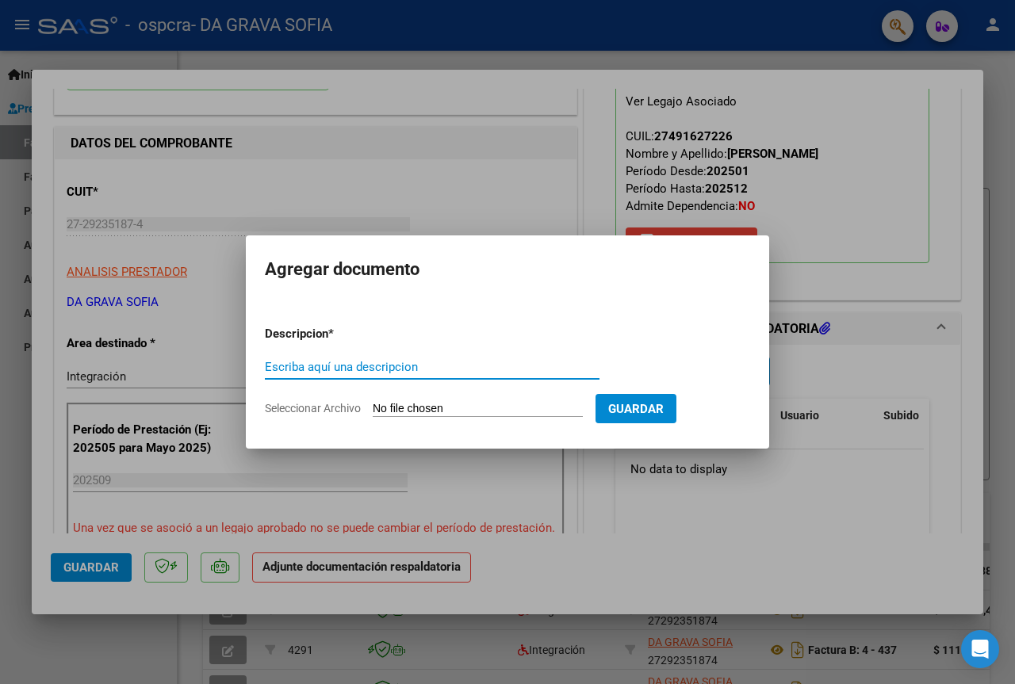
click at [315, 368] on input "Escriba aquí una descripcion" at bounding box center [432, 367] width 335 height 14
type input "planilla psp"
click at [305, 405] on span "Seleccionar Archivo" at bounding box center [313, 408] width 96 height 13
click at [373, 405] on input "Seleccionar Archivo" at bounding box center [478, 409] width 210 height 15
type input "C:\fakepath\ASISTENCIA PSICOPEDAGOGIA-.pdf"
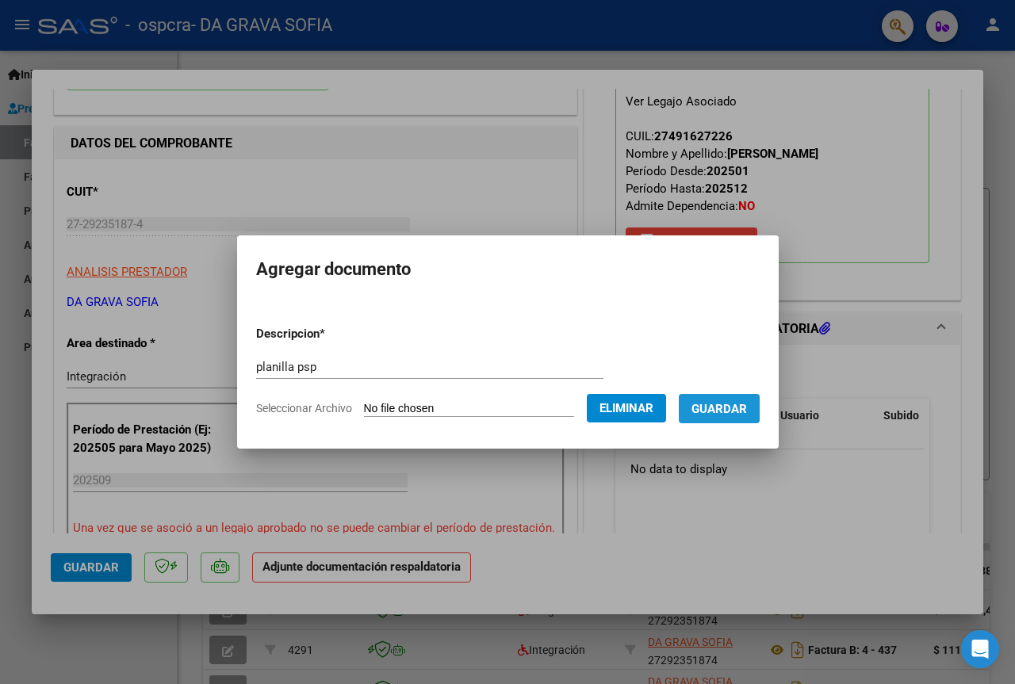
click at [760, 405] on button "Guardar" at bounding box center [719, 408] width 81 height 29
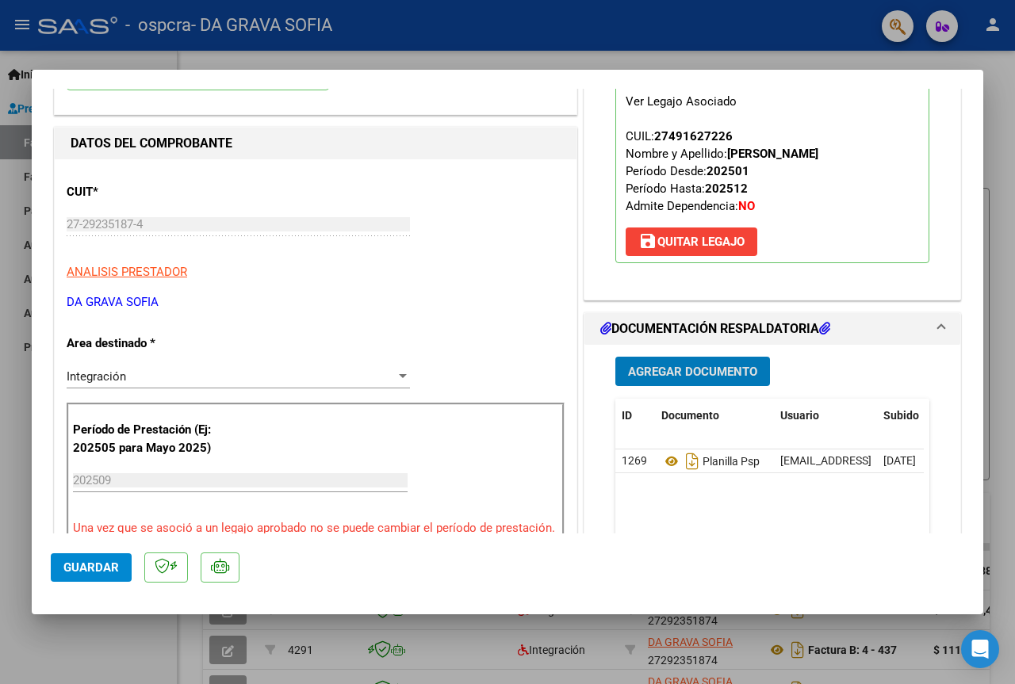
scroll to position [238, 0]
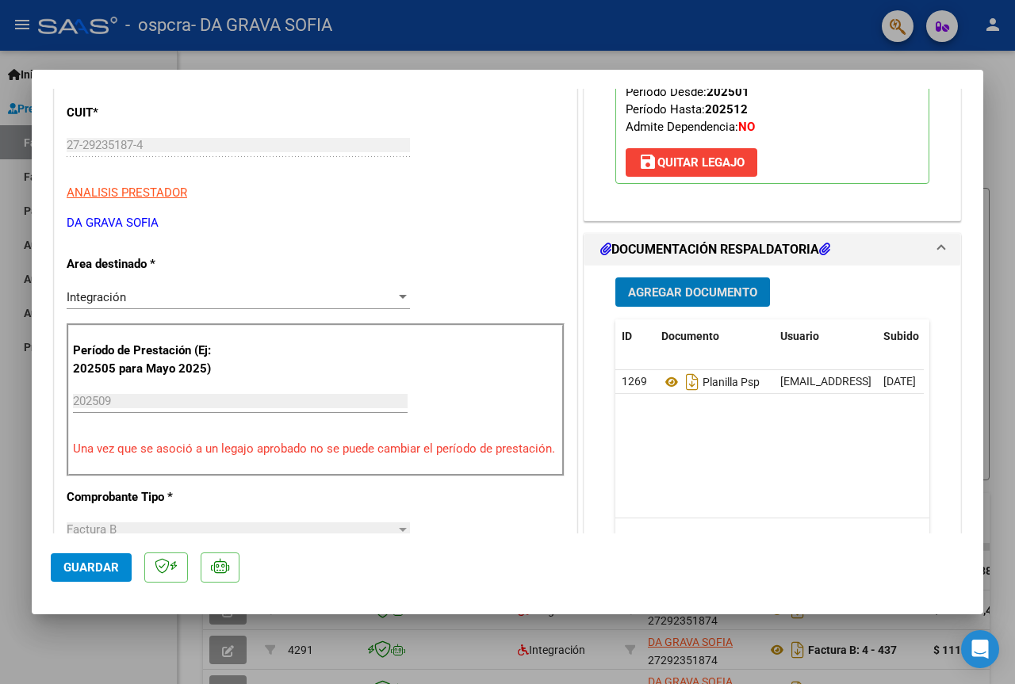
click at [111, 572] on span "Guardar" at bounding box center [90, 568] width 55 height 14
click at [986, 32] on div at bounding box center [507, 342] width 1015 height 684
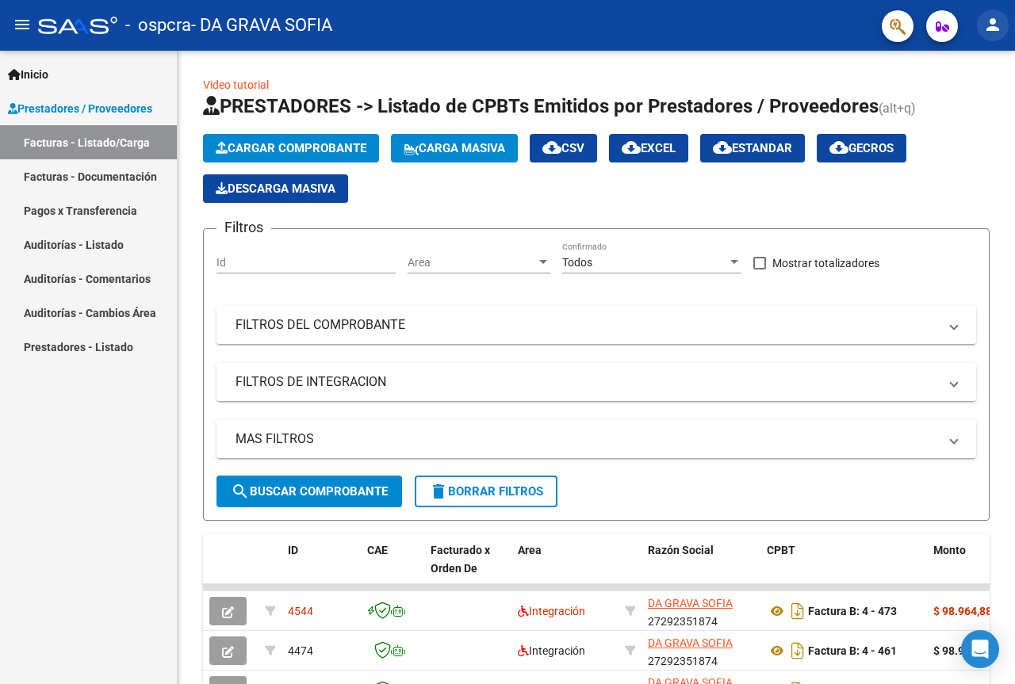
click at [986, 31] on mat-icon "person" at bounding box center [992, 24] width 19 height 19
click at [963, 103] on button "exit_to_app Salir" at bounding box center [960, 105] width 97 height 38
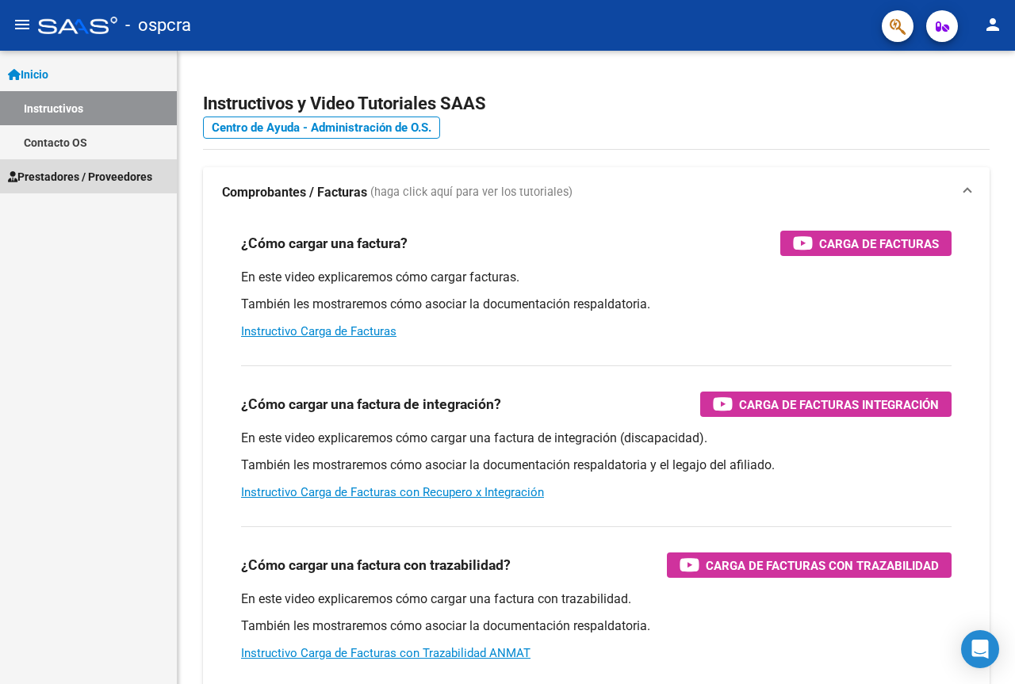
click at [123, 178] on span "Prestadores / Proveedores" at bounding box center [80, 176] width 144 height 17
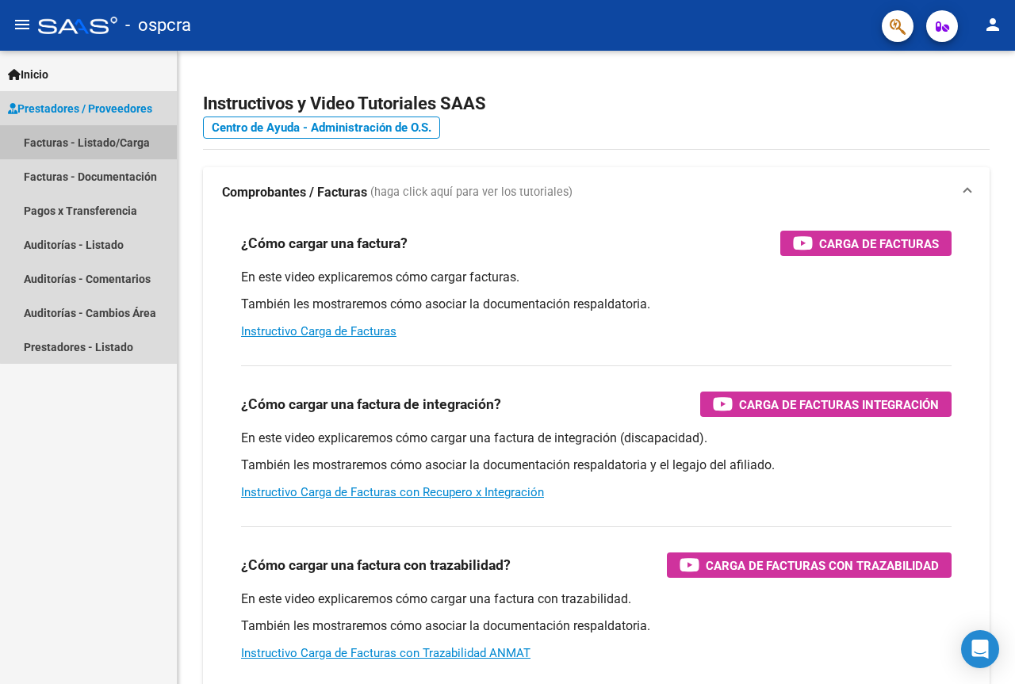
click at [99, 147] on link "Facturas - Listado/Carga" at bounding box center [88, 142] width 177 height 34
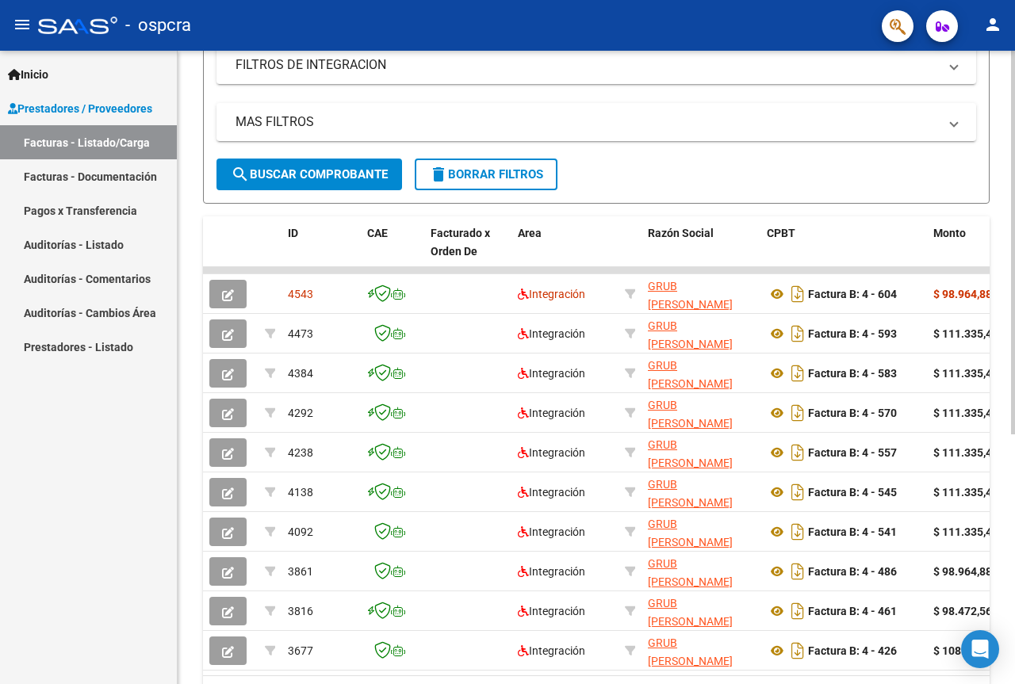
scroll to position [412, 0]
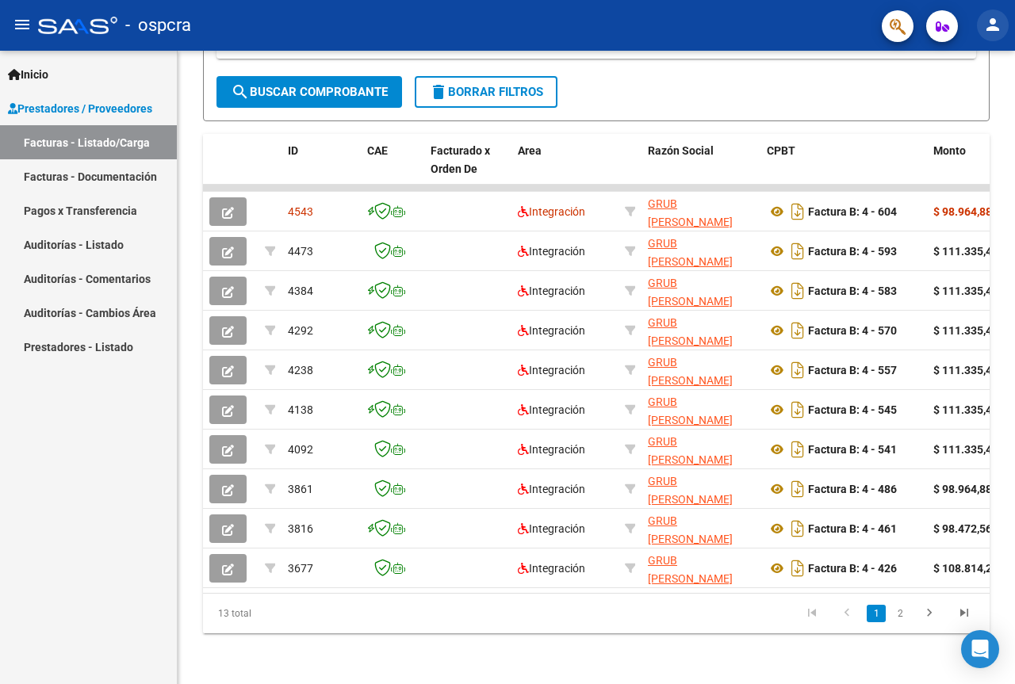
click at [993, 28] on mat-icon "person" at bounding box center [992, 24] width 19 height 19
click at [965, 105] on button "exit_to_app Salir" at bounding box center [960, 105] width 97 height 38
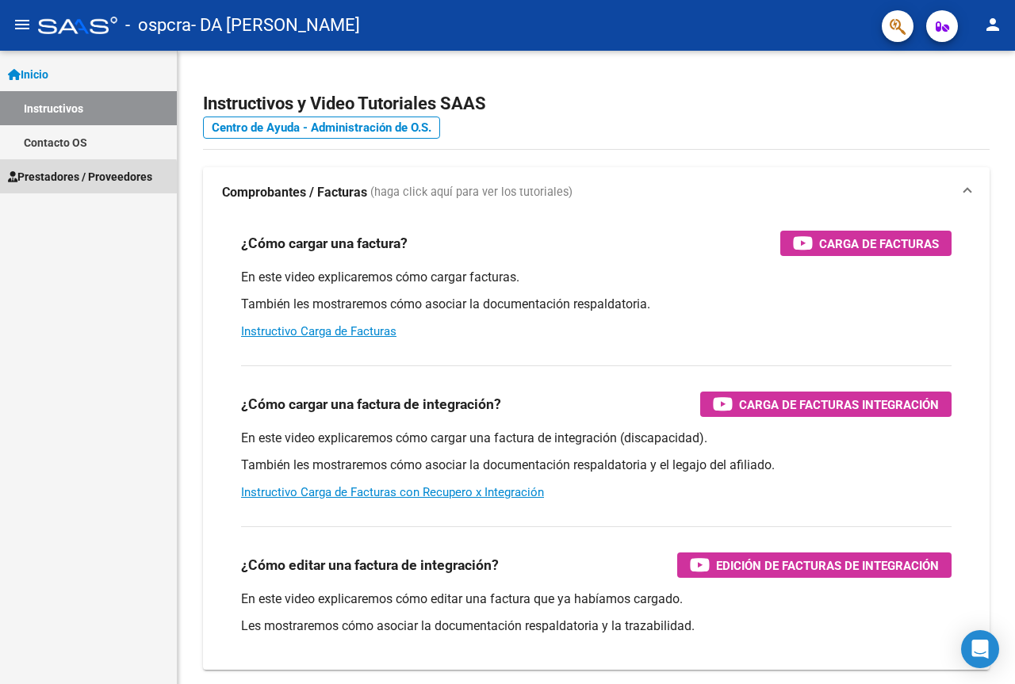
click at [66, 180] on span "Prestadores / Proveedores" at bounding box center [80, 176] width 144 height 17
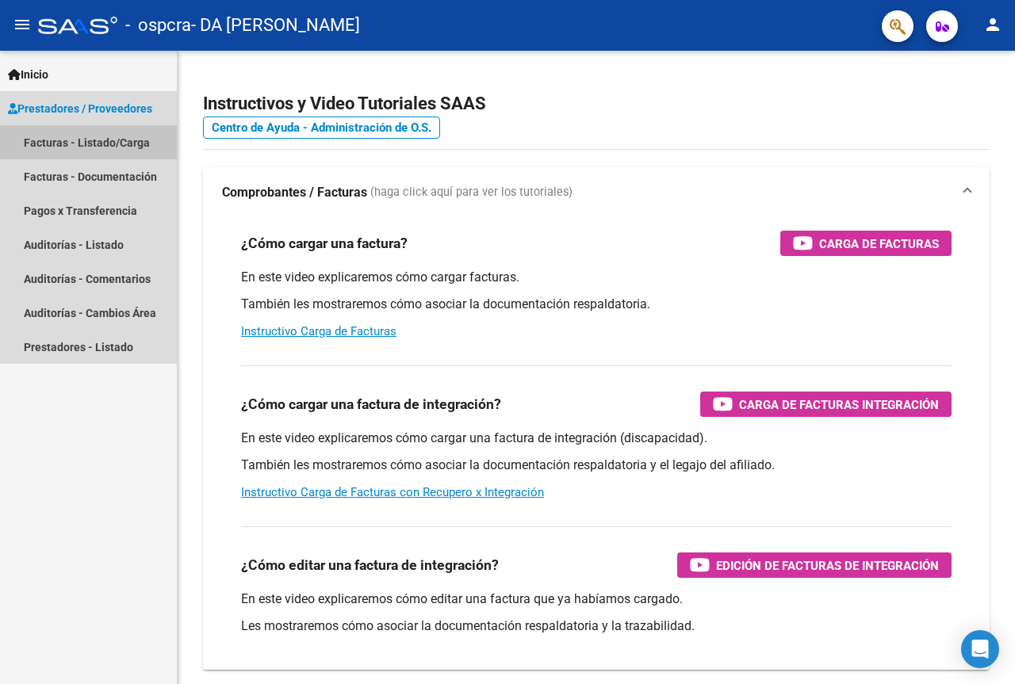
click at [82, 139] on link "Facturas - Listado/Carga" at bounding box center [88, 142] width 177 height 34
